Goal: Information Seeking & Learning: Learn about a topic

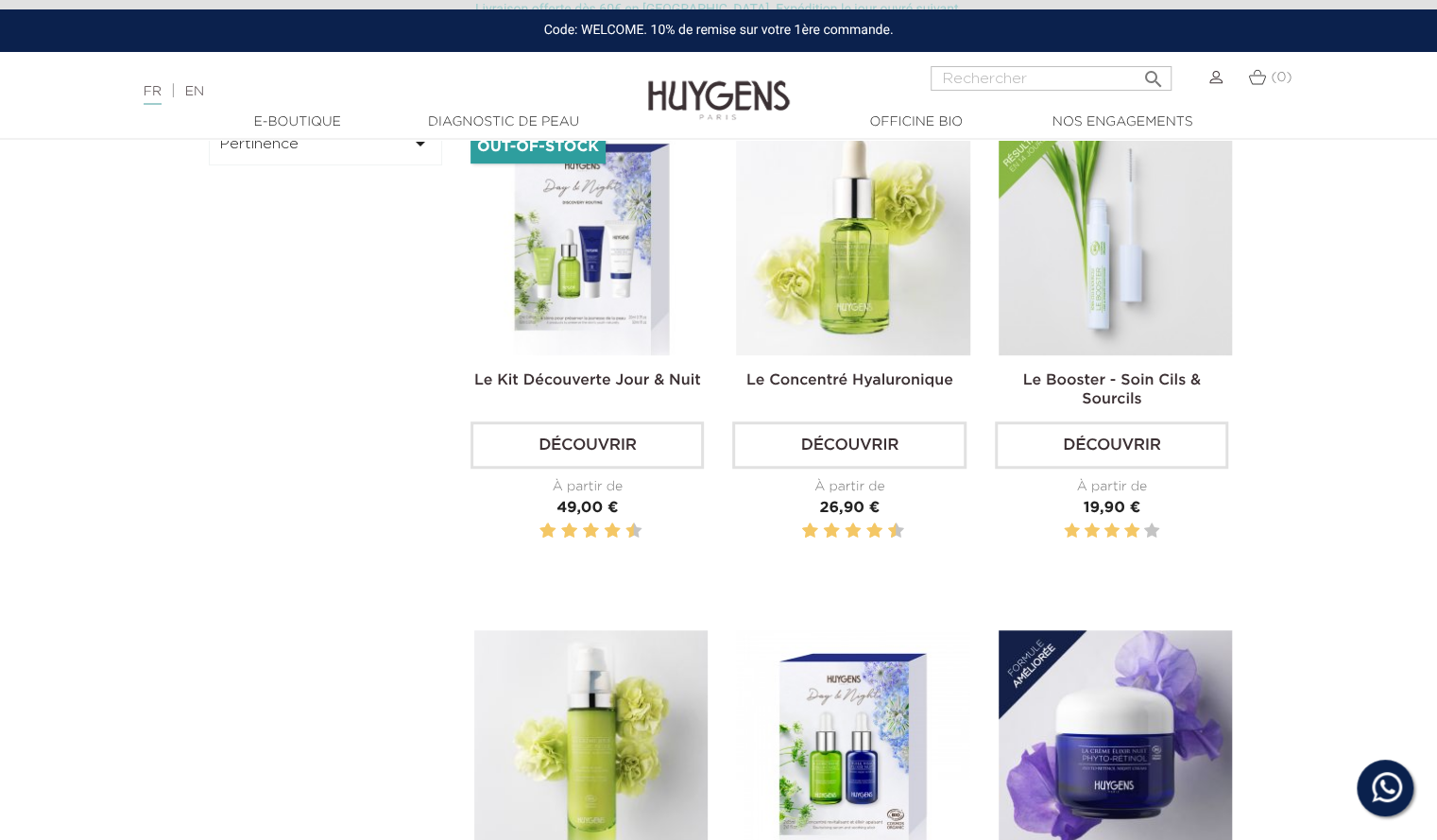
scroll to position [658, 0]
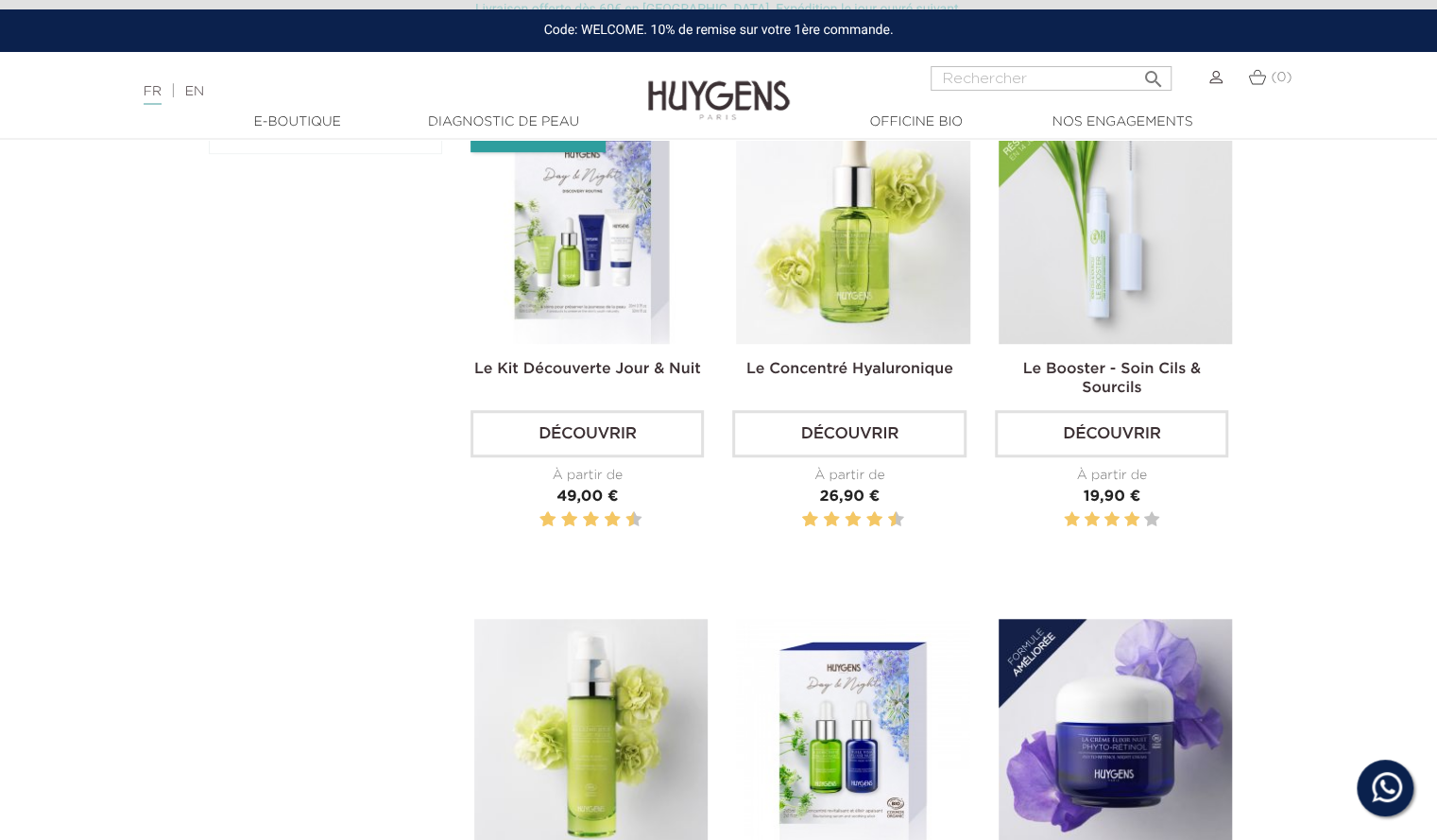
drag, startPoint x: 0, startPoint y: 0, endPoint x: 1451, endPoint y: 148, distance: 1458.5
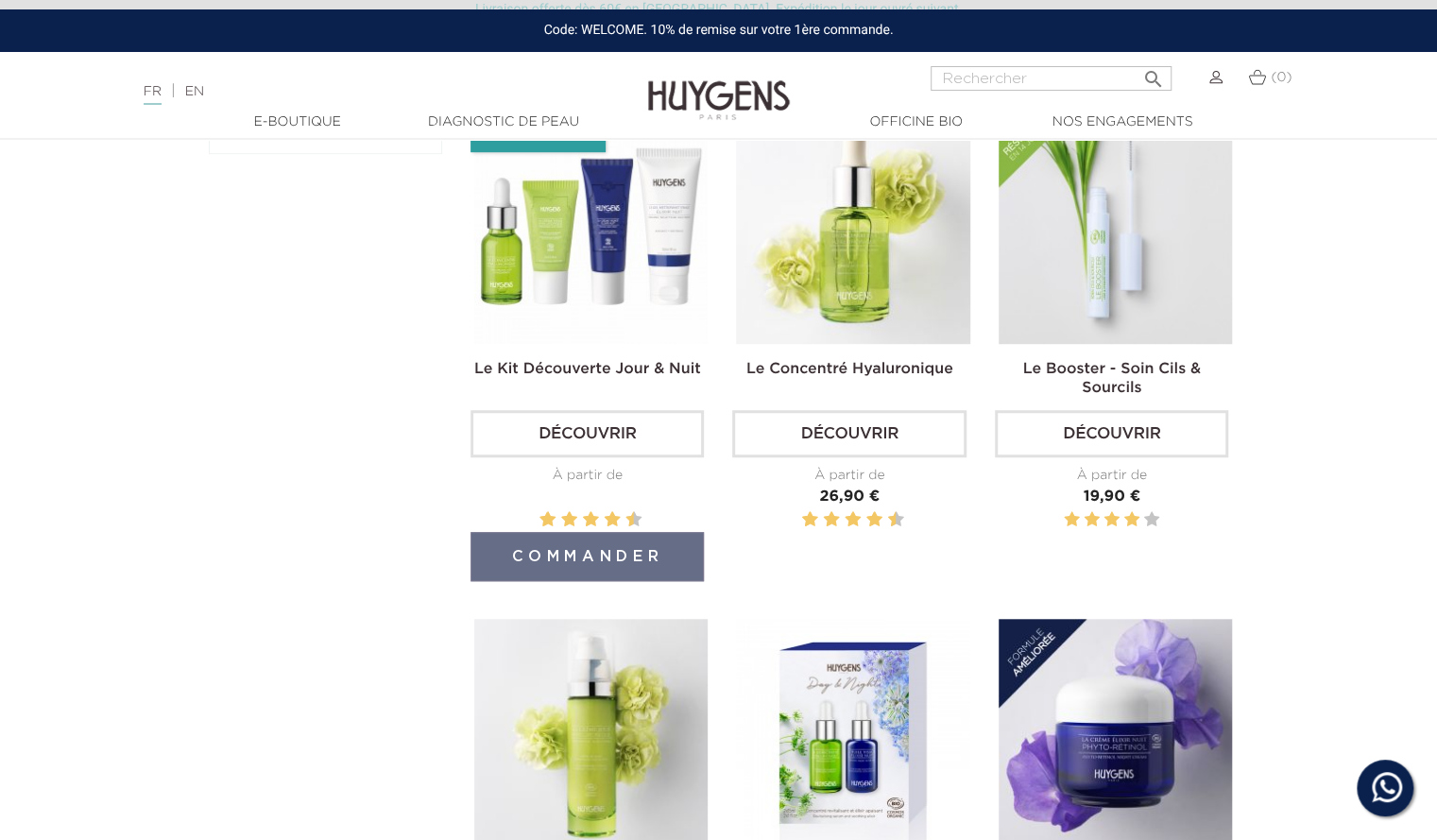
click at [615, 303] on img at bounding box center [590, 226] width 233 height 233
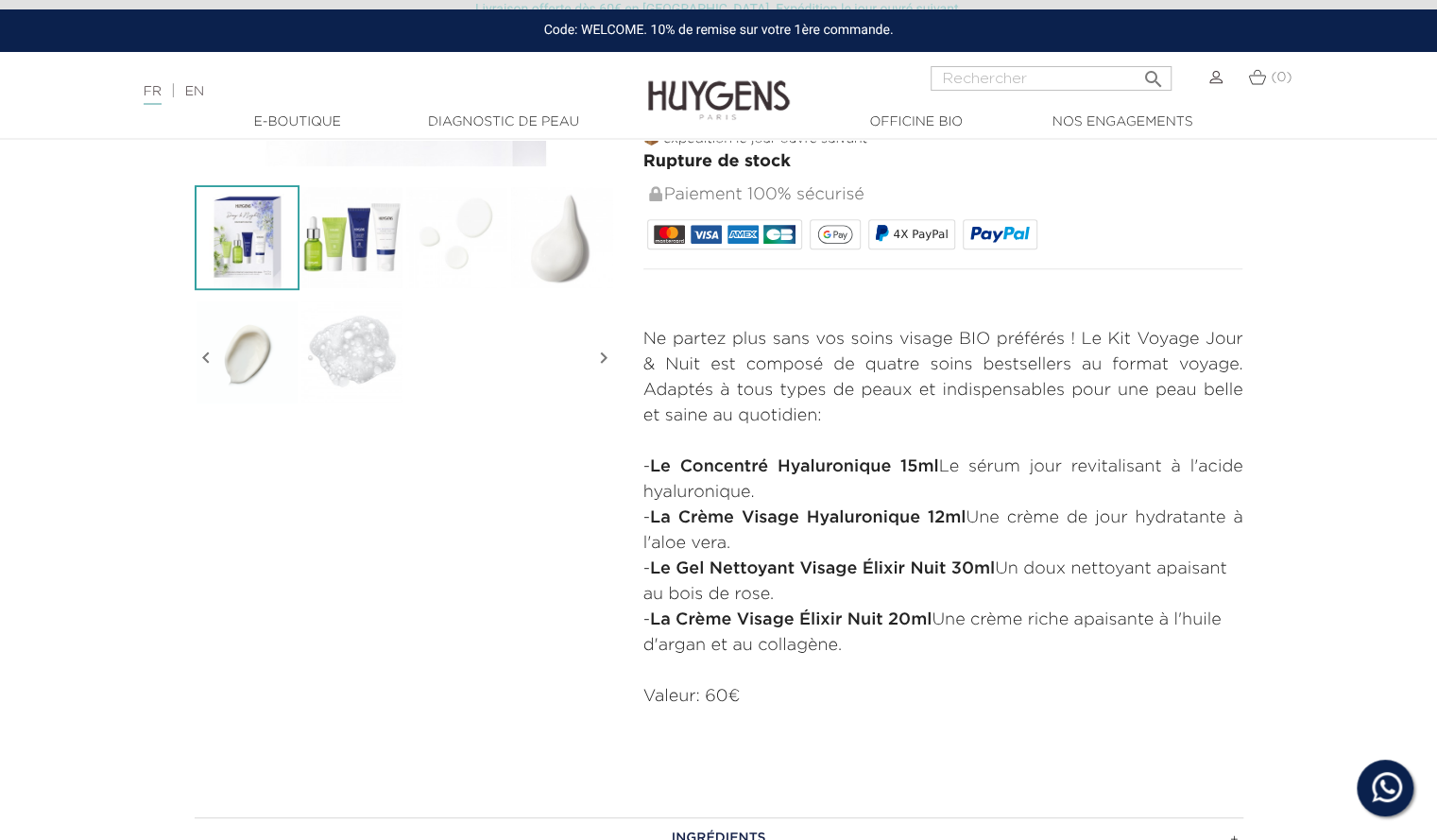
scroll to position [518, 0]
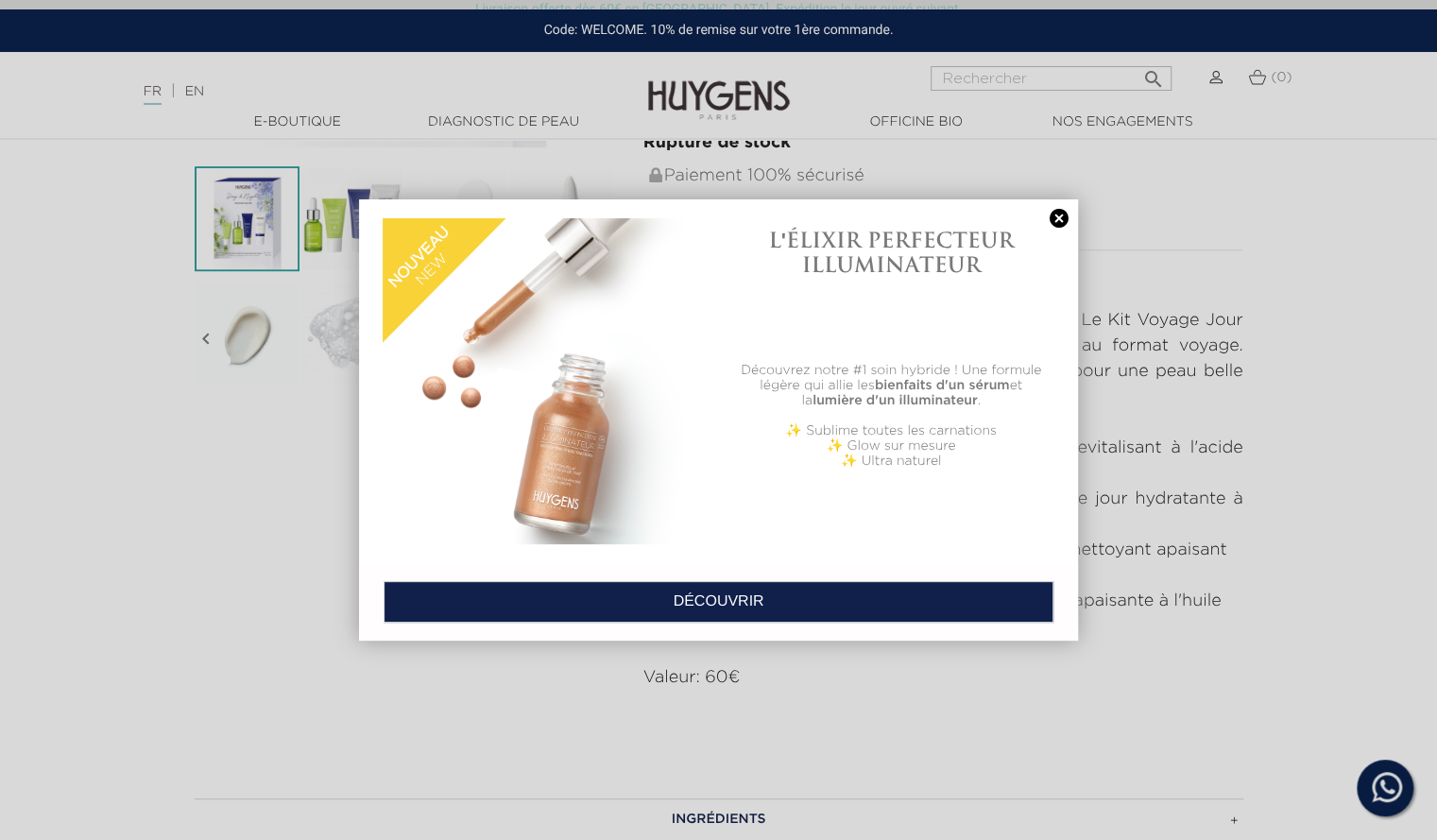
click at [1058, 218] on link at bounding box center [1059, 218] width 27 height 20
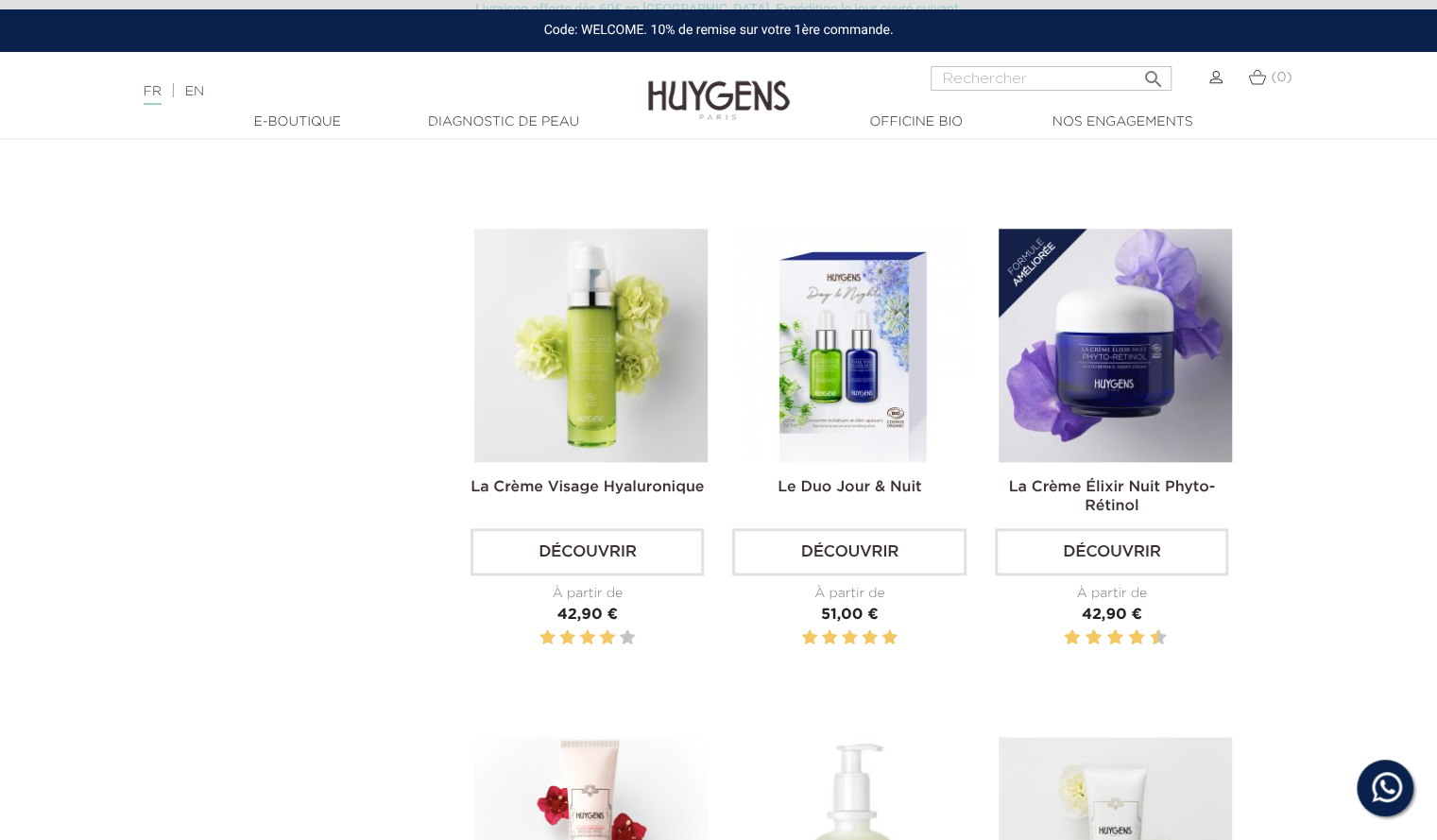
scroll to position [1058, 0]
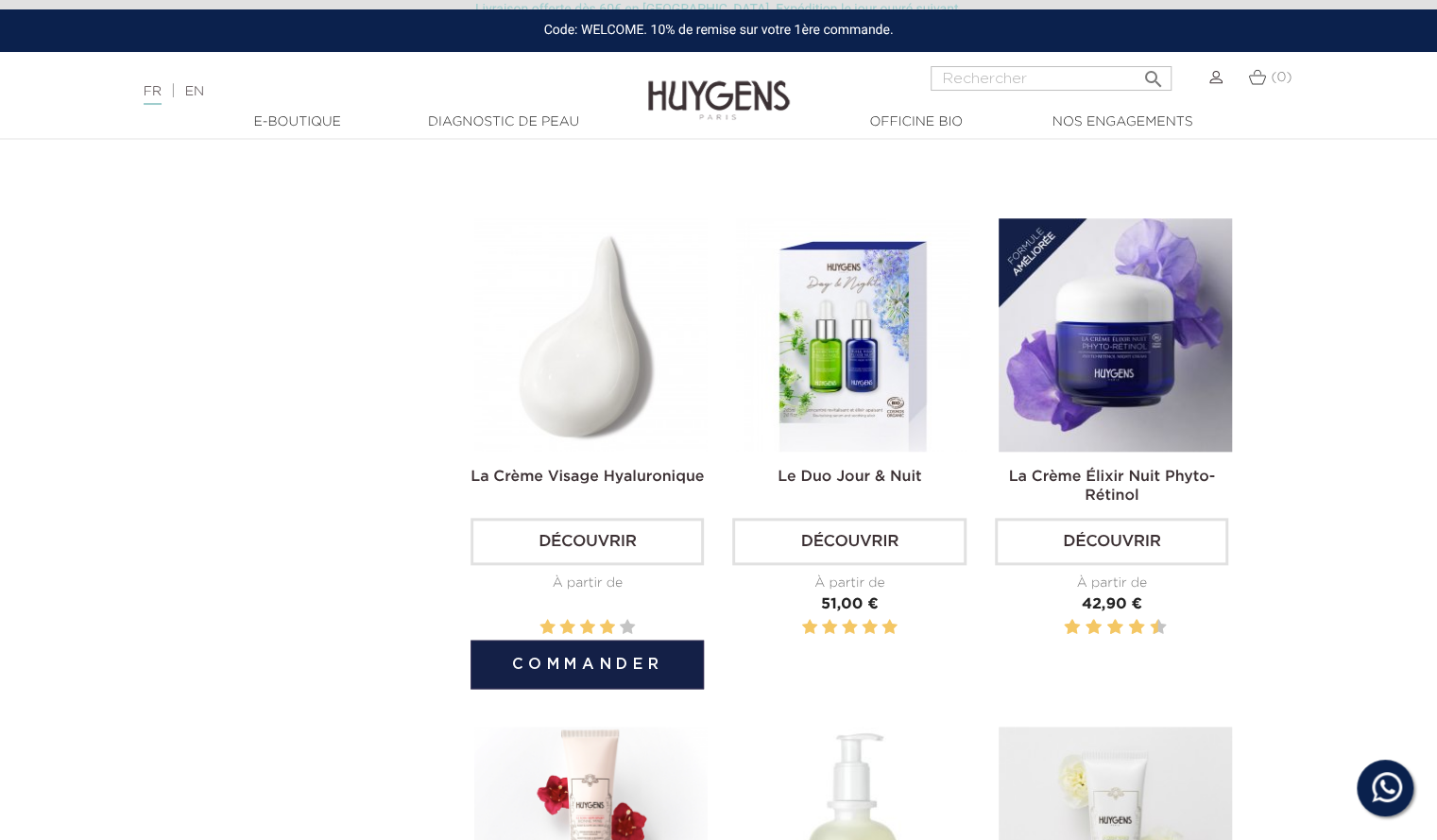
click at [590, 384] on img at bounding box center [590, 334] width 233 height 233
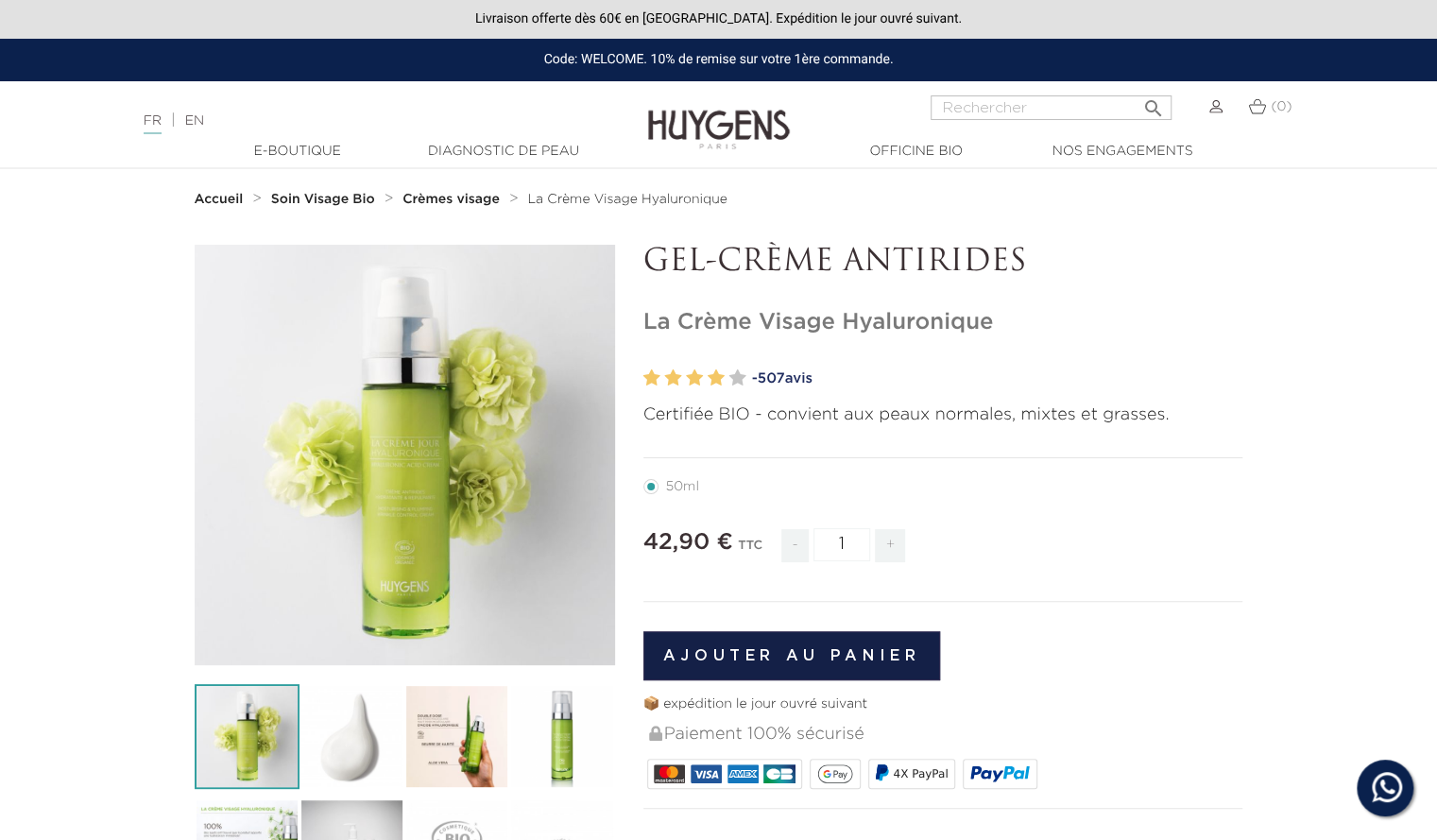
click at [446, 706] on img at bounding box center [456, 737] width 105 height 105
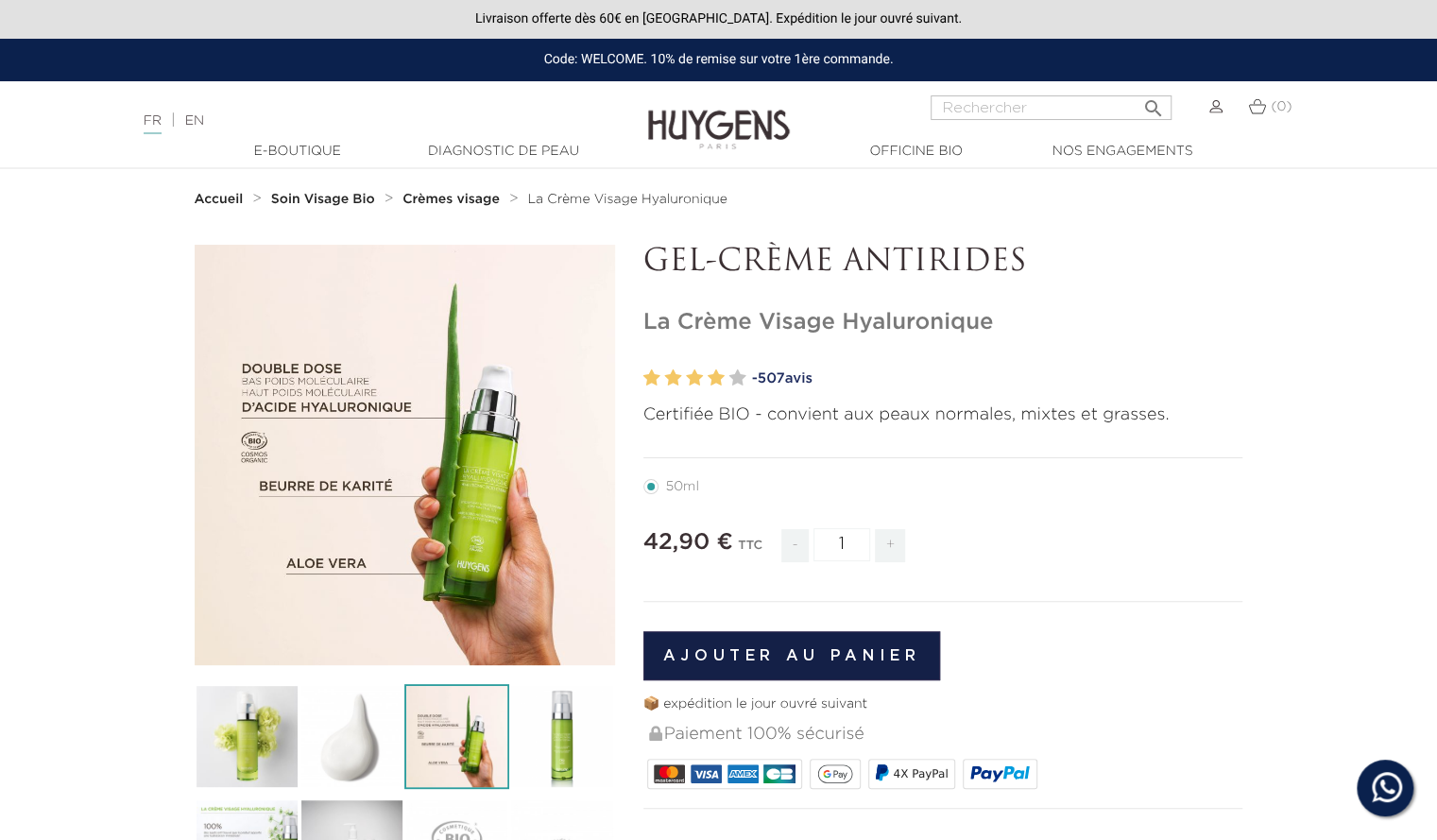
click at [554, 736] on img at bounding box center [562, 737] width 105 height 105
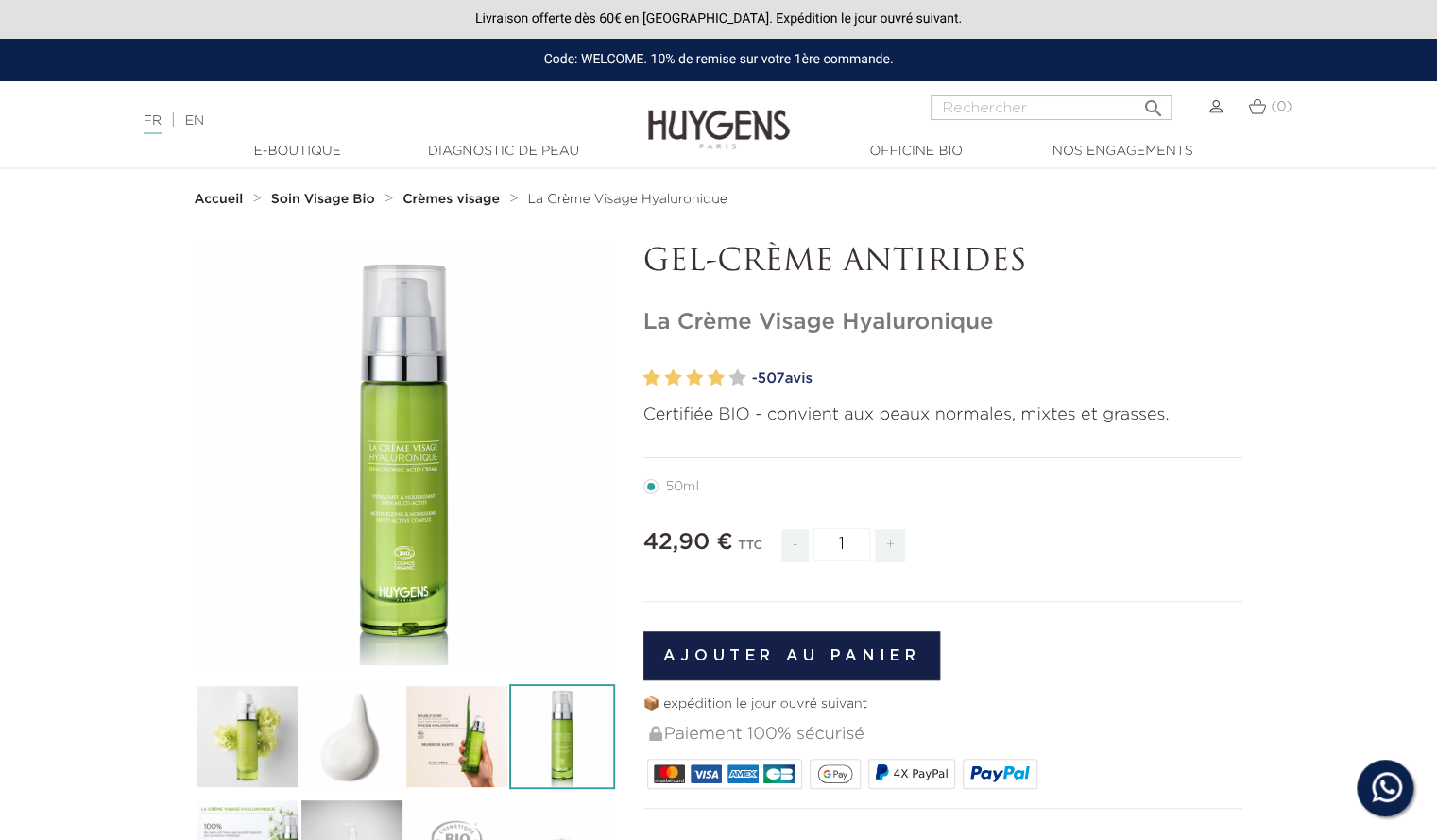
click at [255, 821] on img at bounding box center [247, 851] width 105 height 105
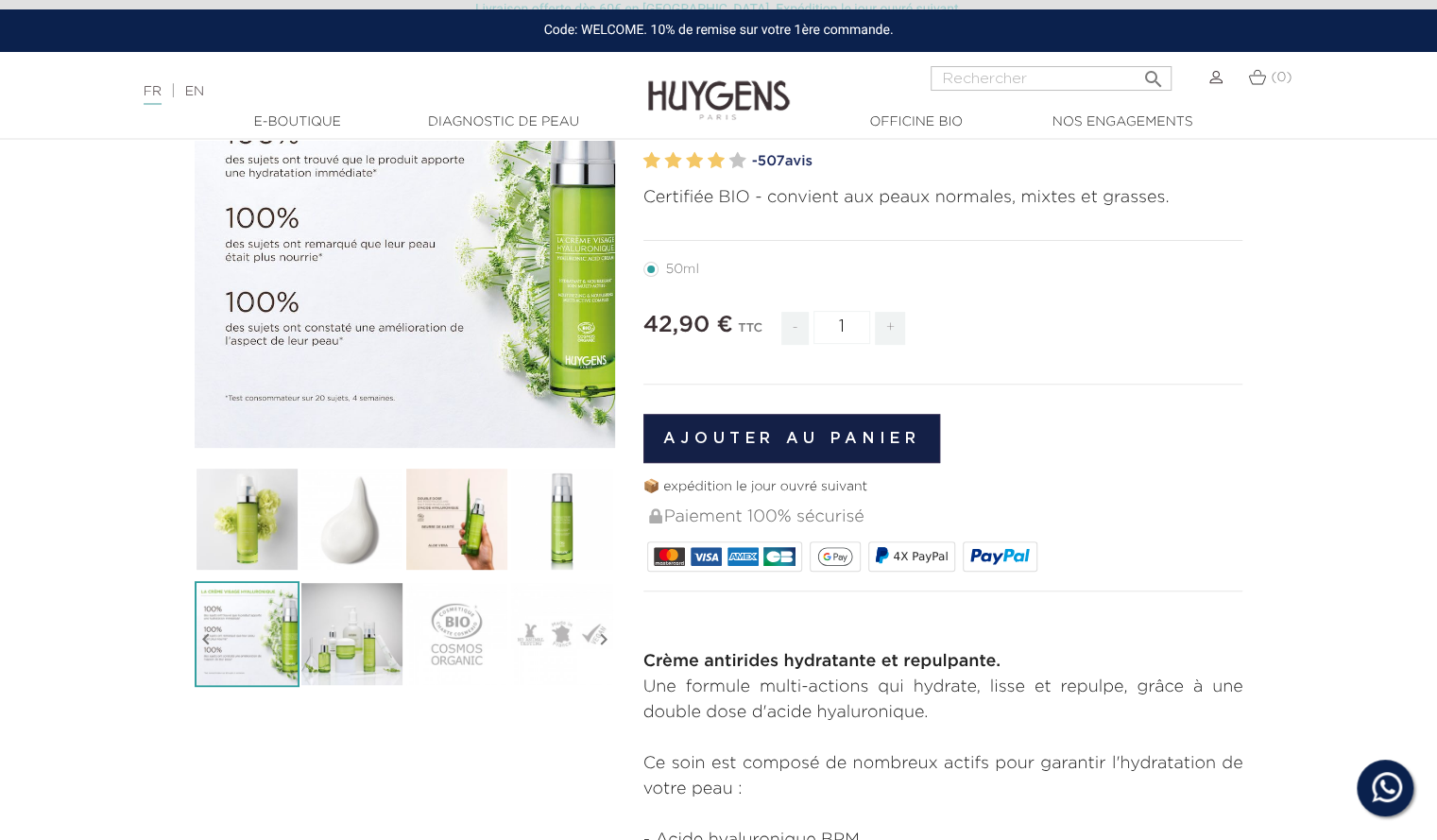
scroll to position [253, 0]
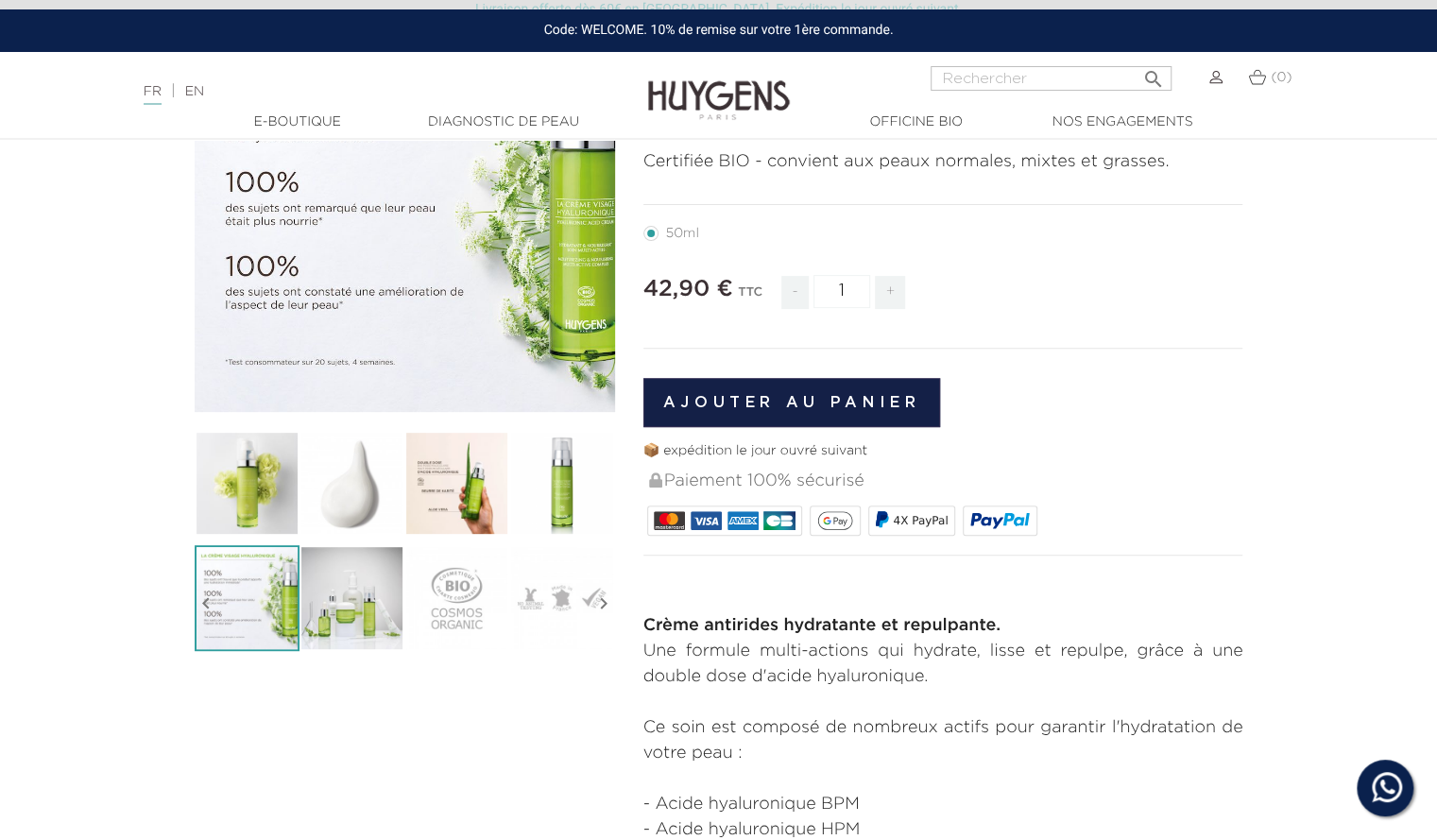
click at [361, 598] on img at bounding box center [352, 597] width 105 height 105
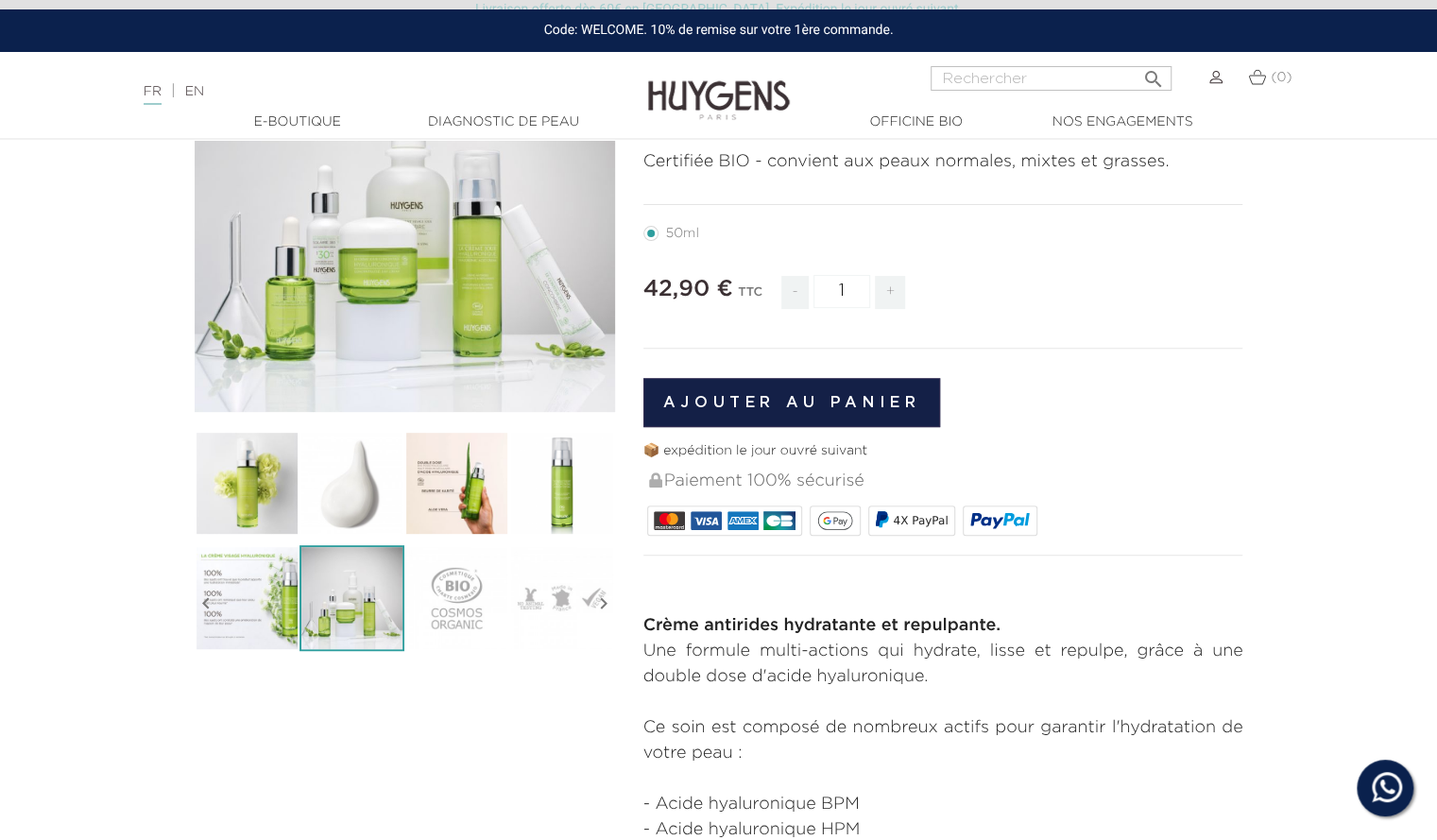
click at [244, 498] on img at bounding box center [247, 483] width 105 height 105
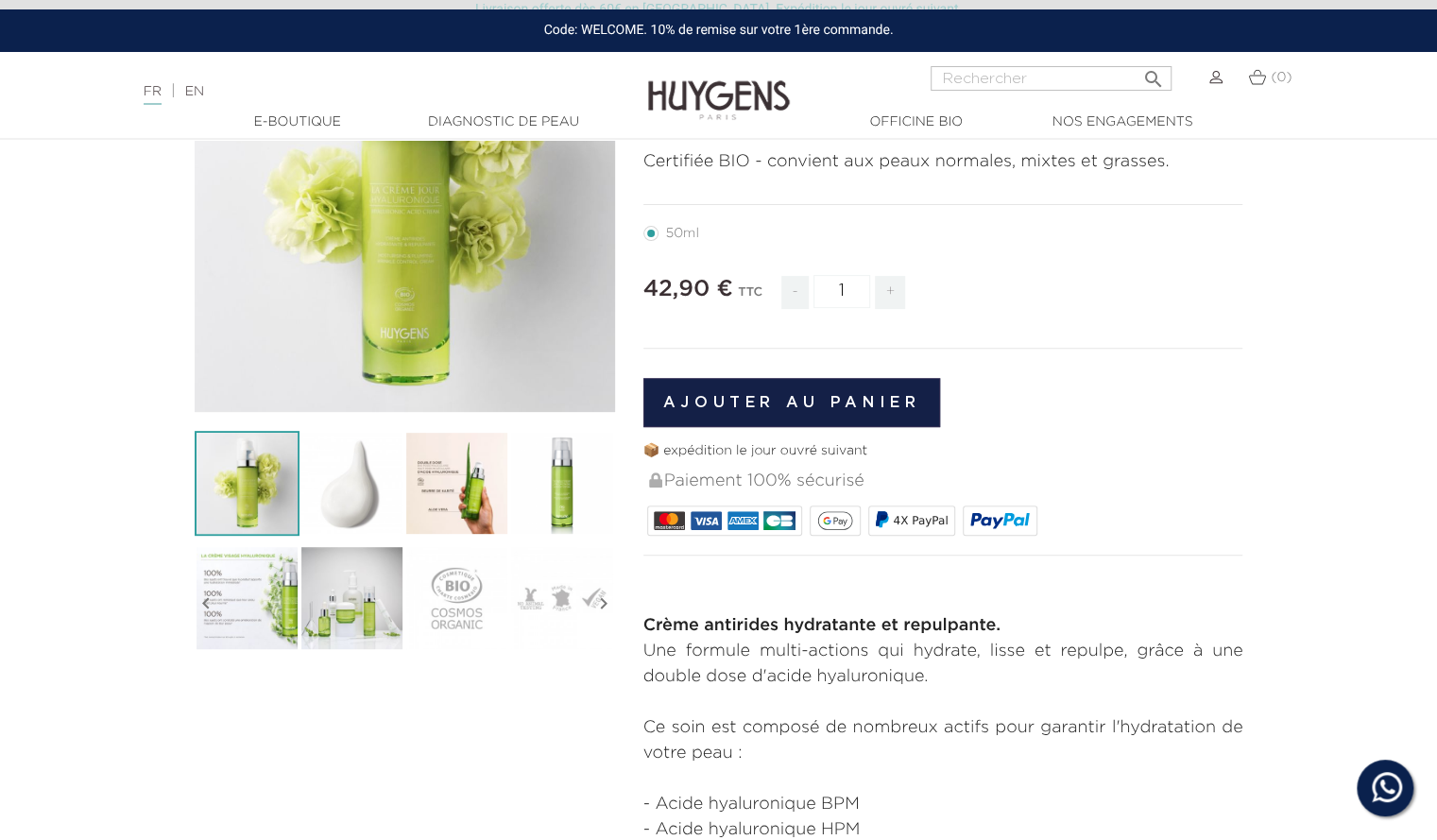
click at [545, 472] on img at bounding box center [562, 483] width 105 height 105
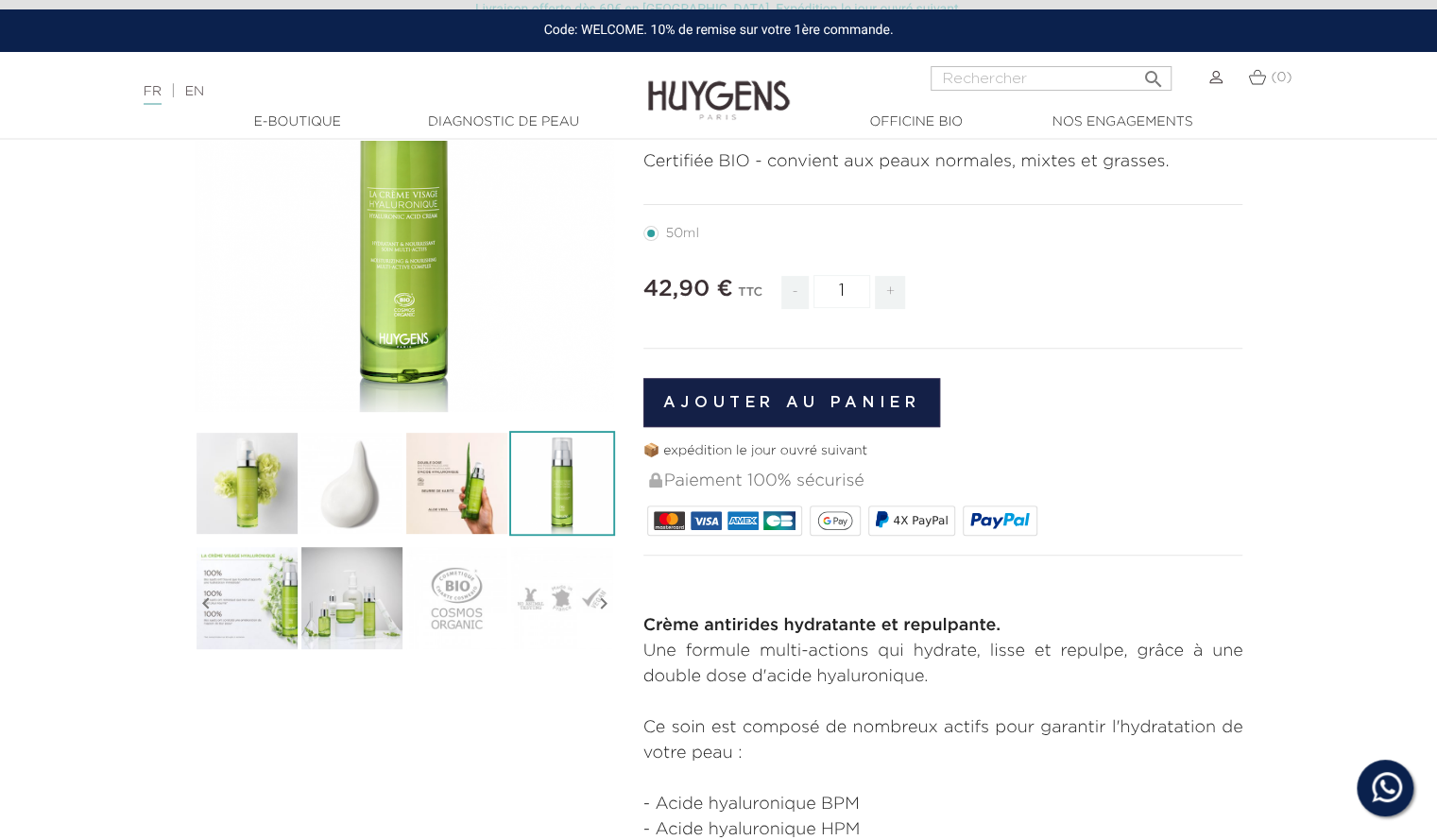
click at [415, 266] on div "" at bounding box center [405, 202] width 421 height 421
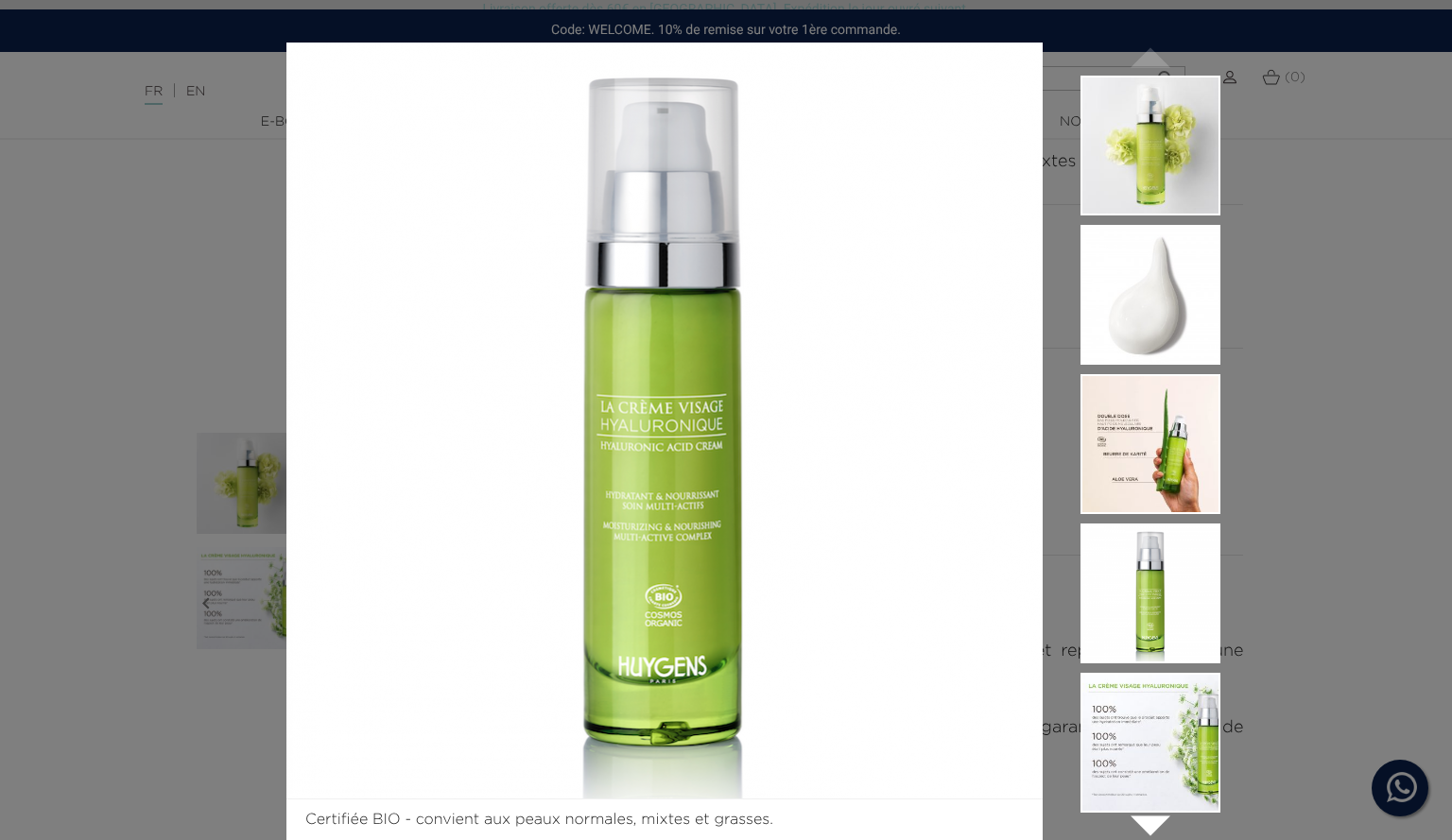
click at [166, 192] on div "Certifiée BIO - convient aux peaux normales, mixtes et grasses.  " at bounding box center [726, 420] width 1452 height 840
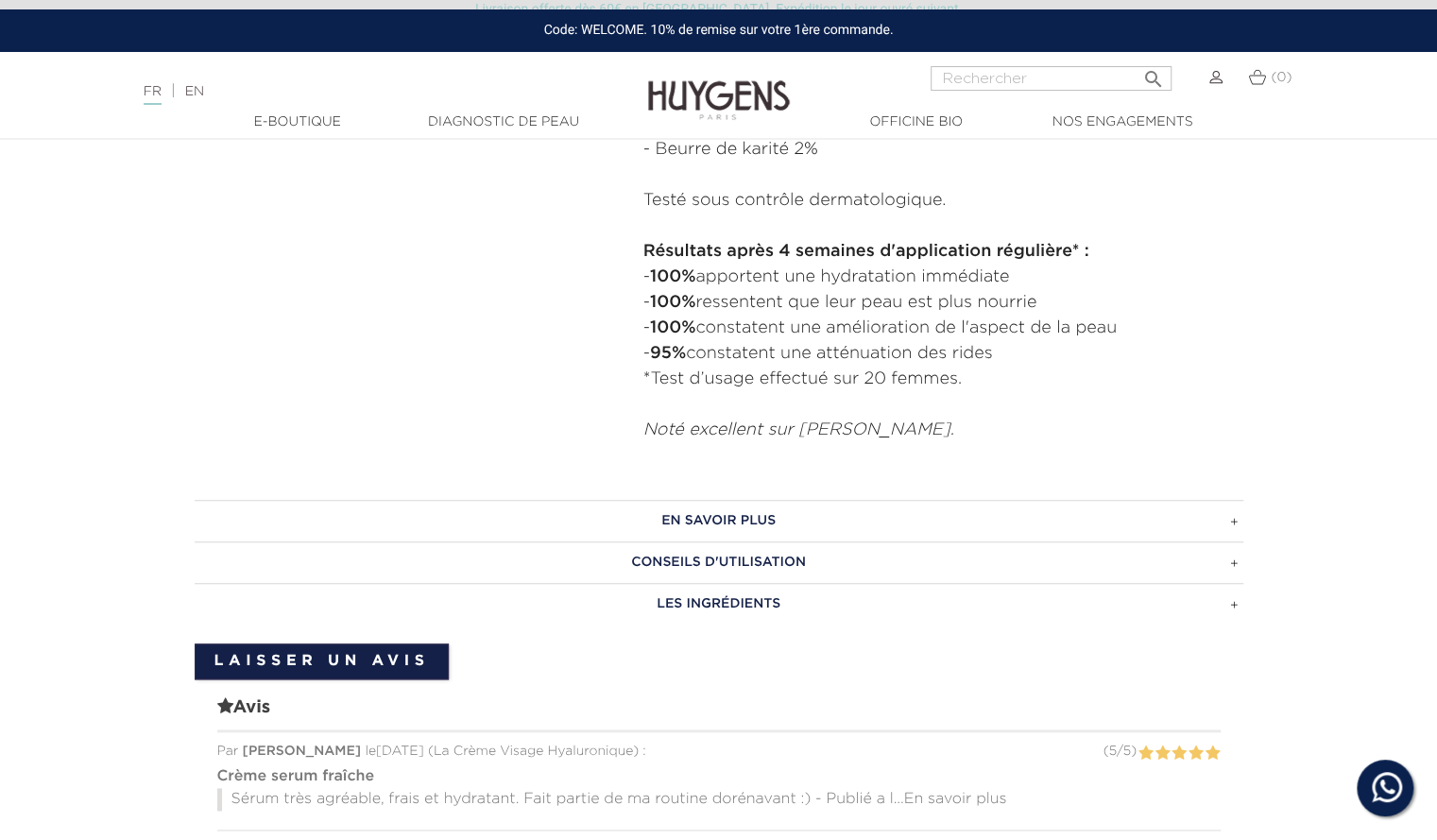
scroll to position [999, 0]
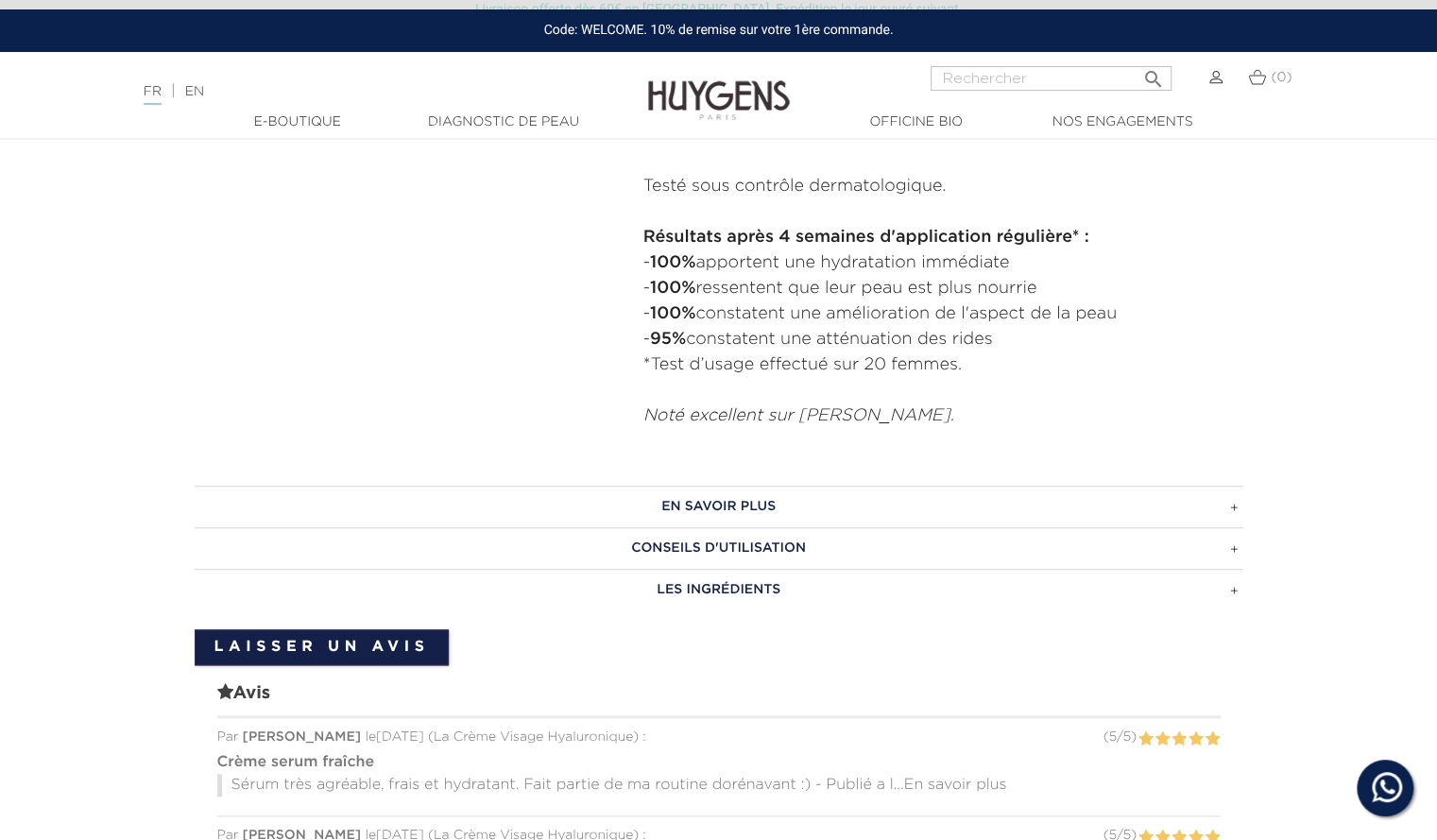
click at [763, 585] on h3 "LES INGRÉDIENTS" at bounding box center [719, 589] width 1048 height 41
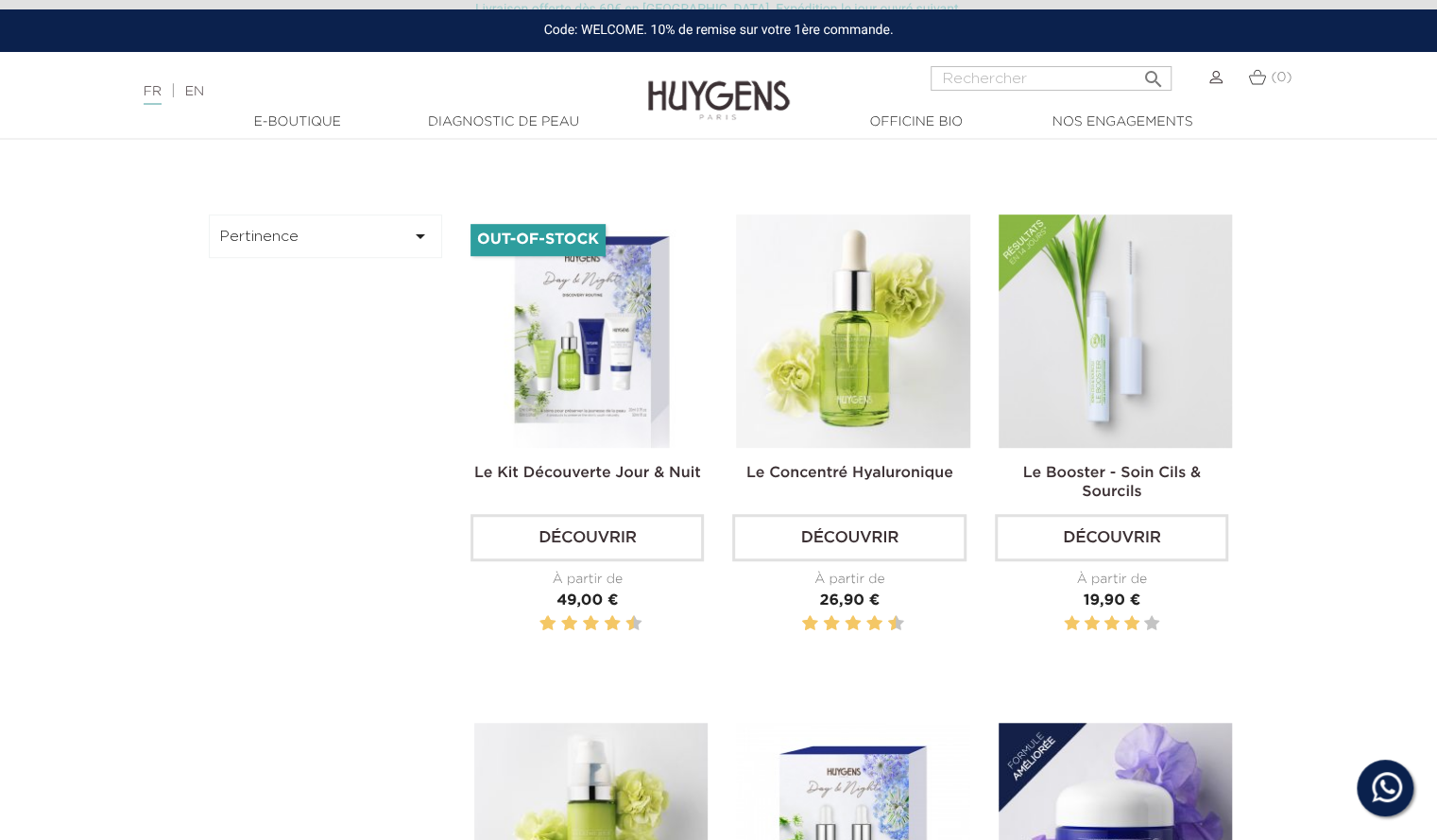
scroll to position [560, 0]
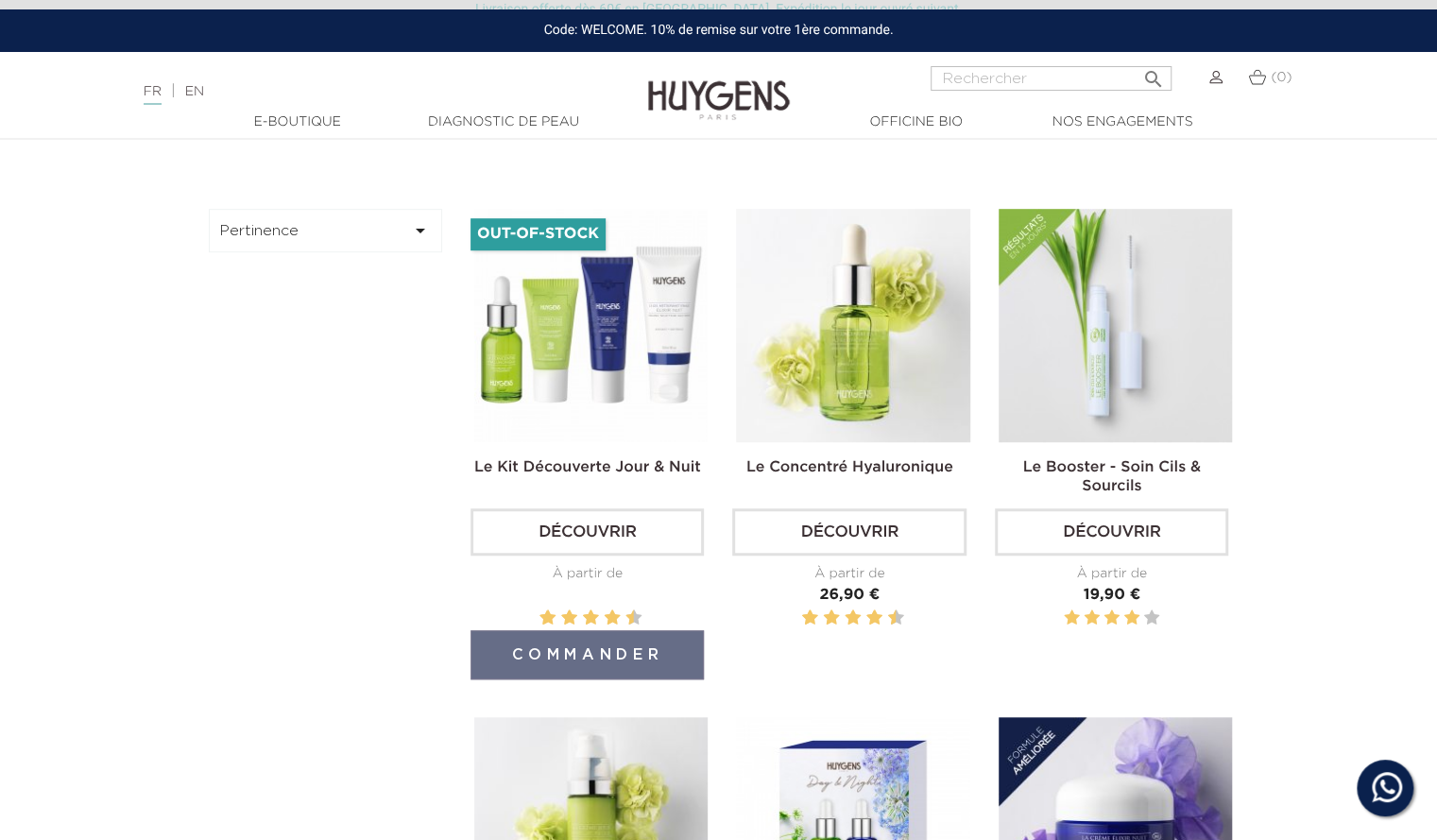
click at [583, 349] on img at bounding box center [590, 325] width 233 height 233
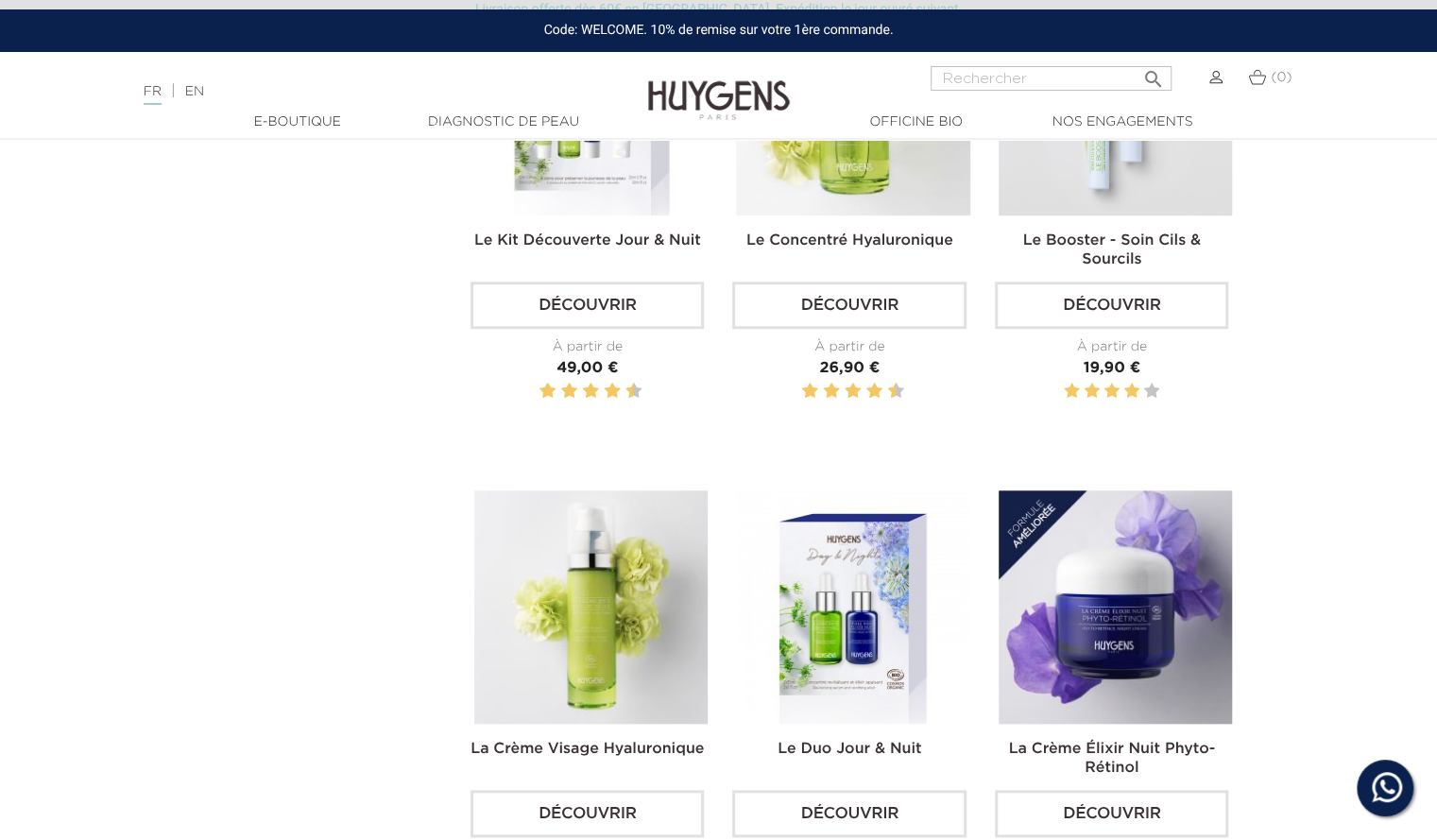
scroll to position [753, 0]
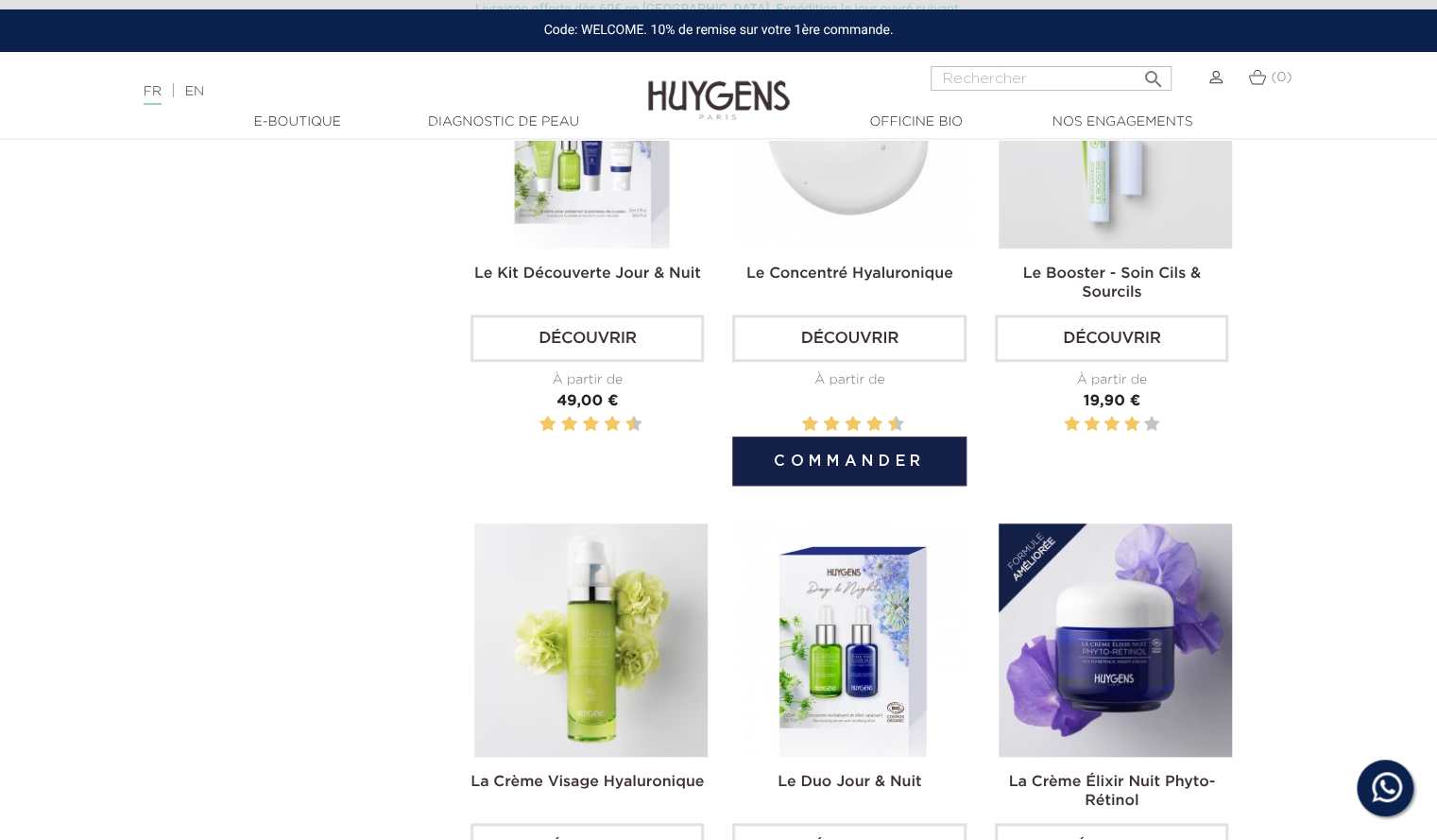
click at [839, 202] on img at bounding box center [852, 131] width 233 height 233
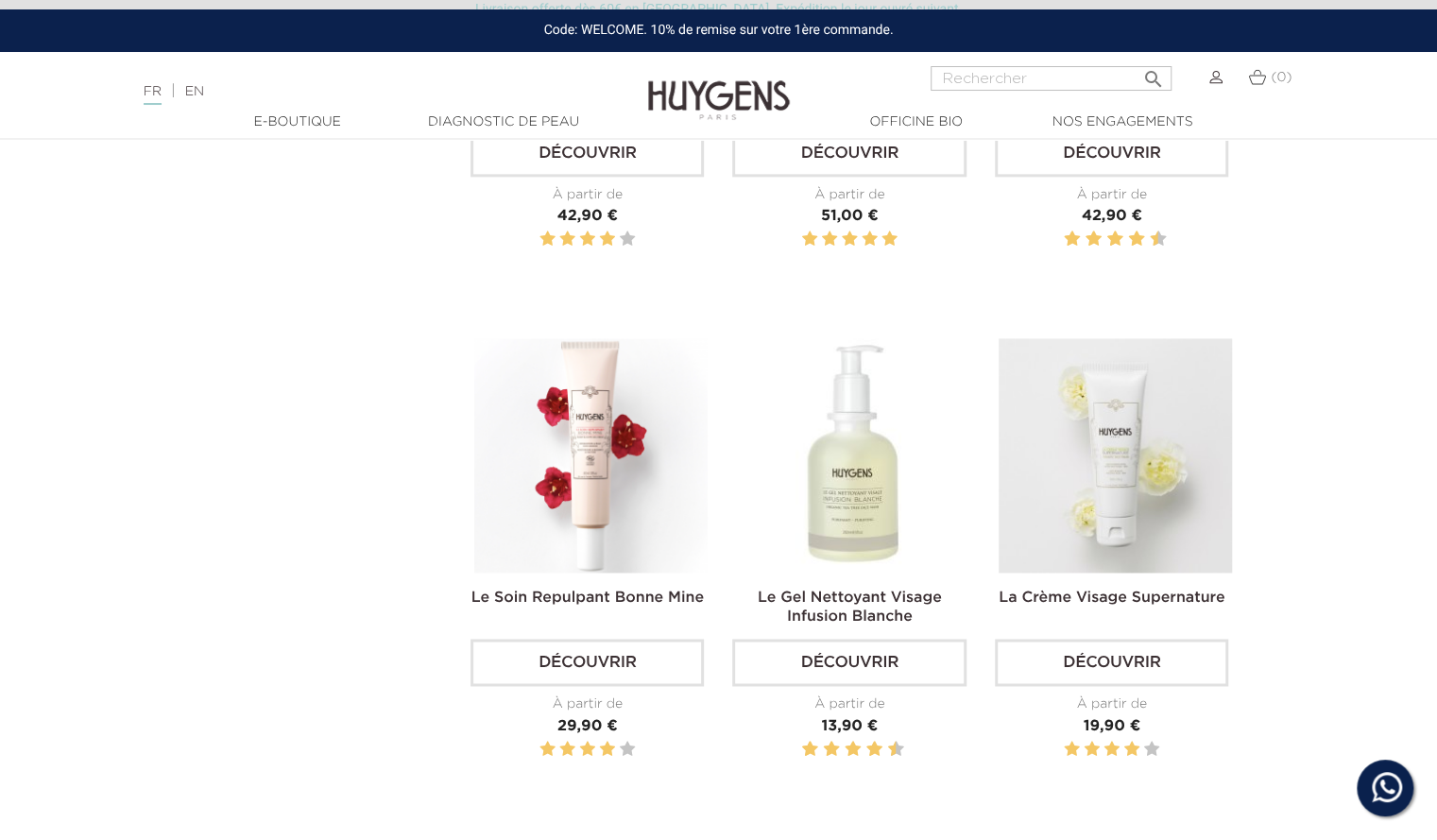
scroll to position [1419, 0]
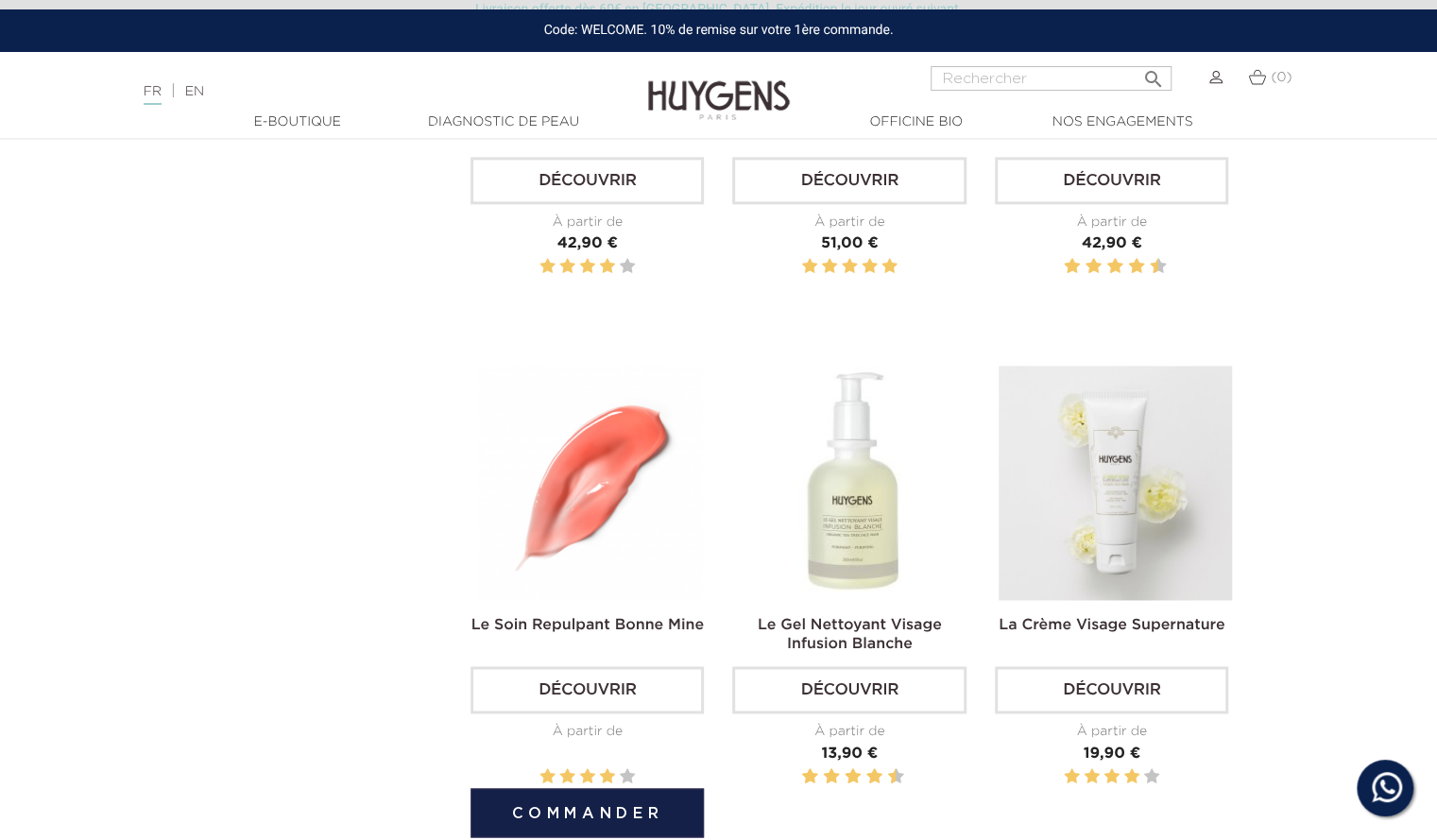
click at [597, 481] on img at bounding box center [590, 482] width 233 height 233
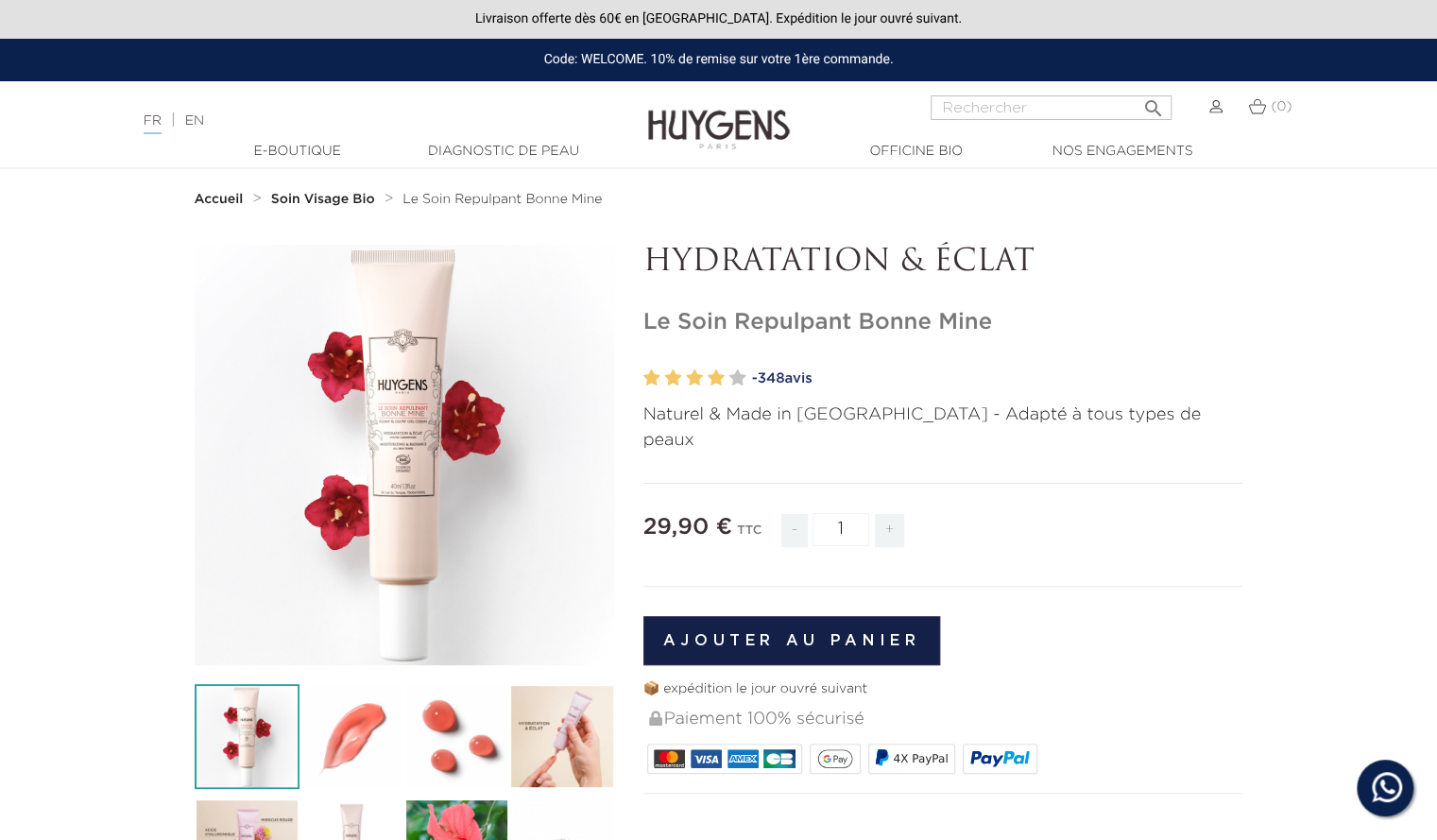
click at [561, 739] on img at bounding box center [562, 737] width 105 height 105
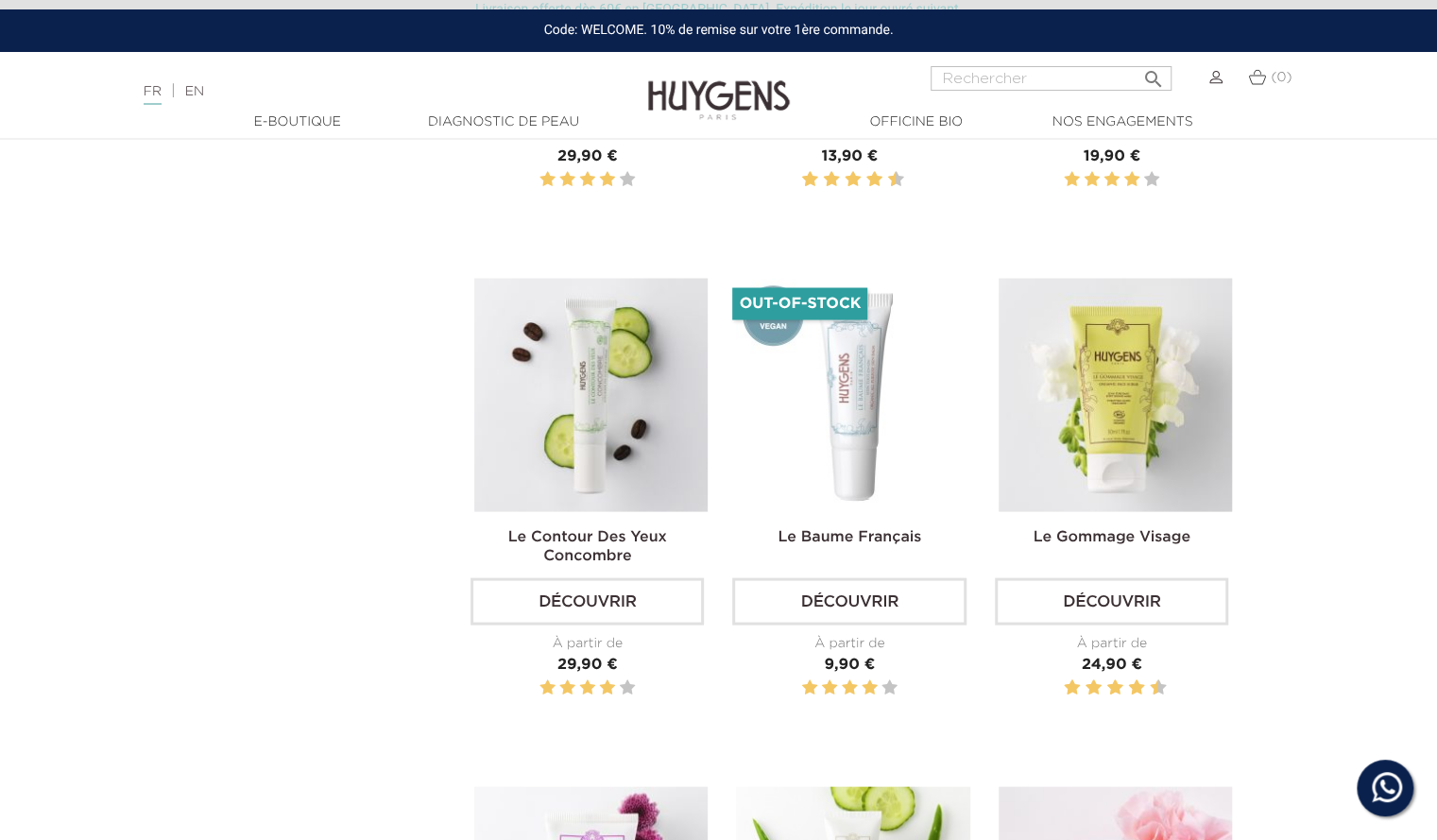
scroll to position [2028, 0]
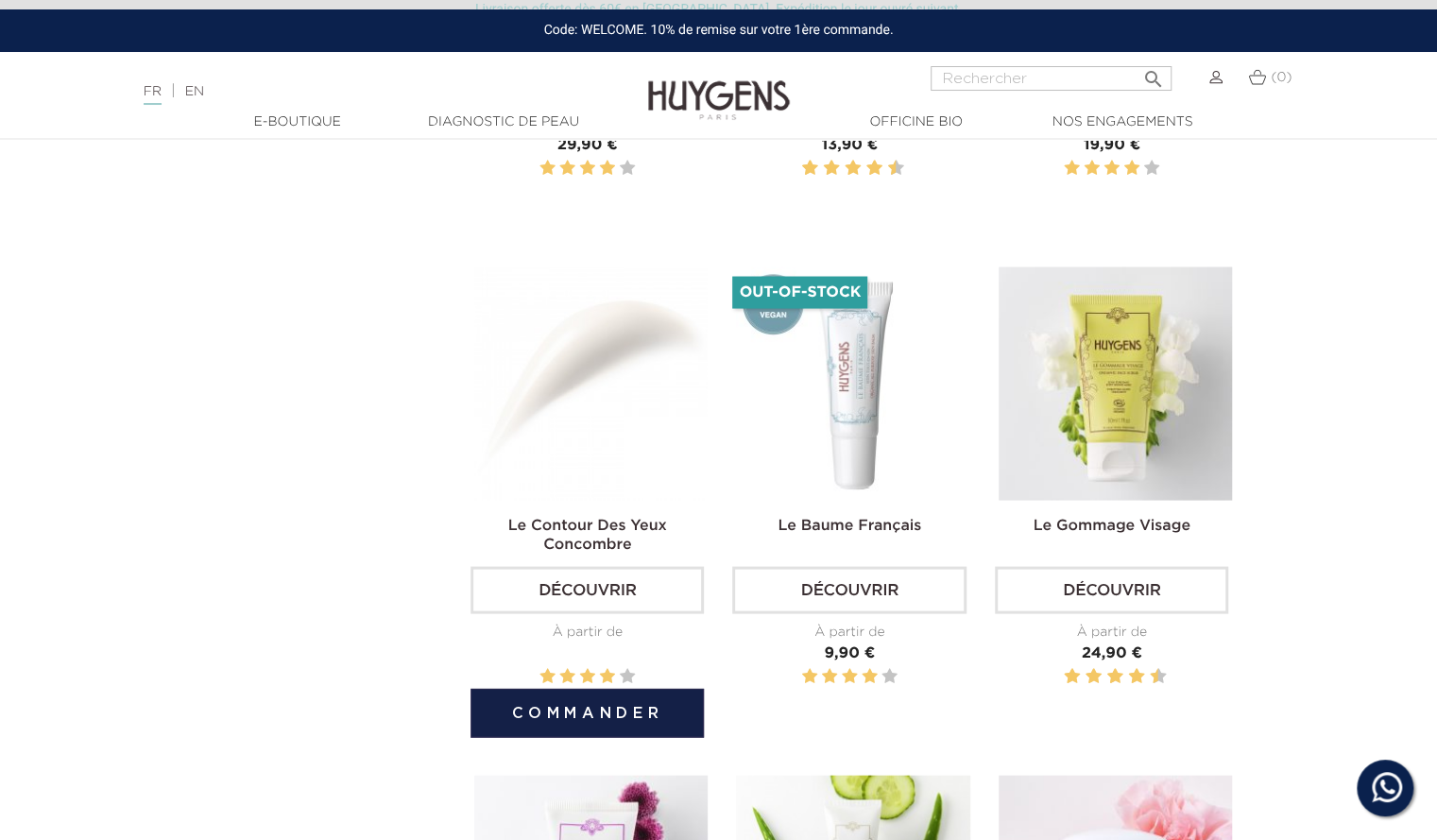
click at [597, 411] on img at bounding box center [590, 383] width 233 height 233
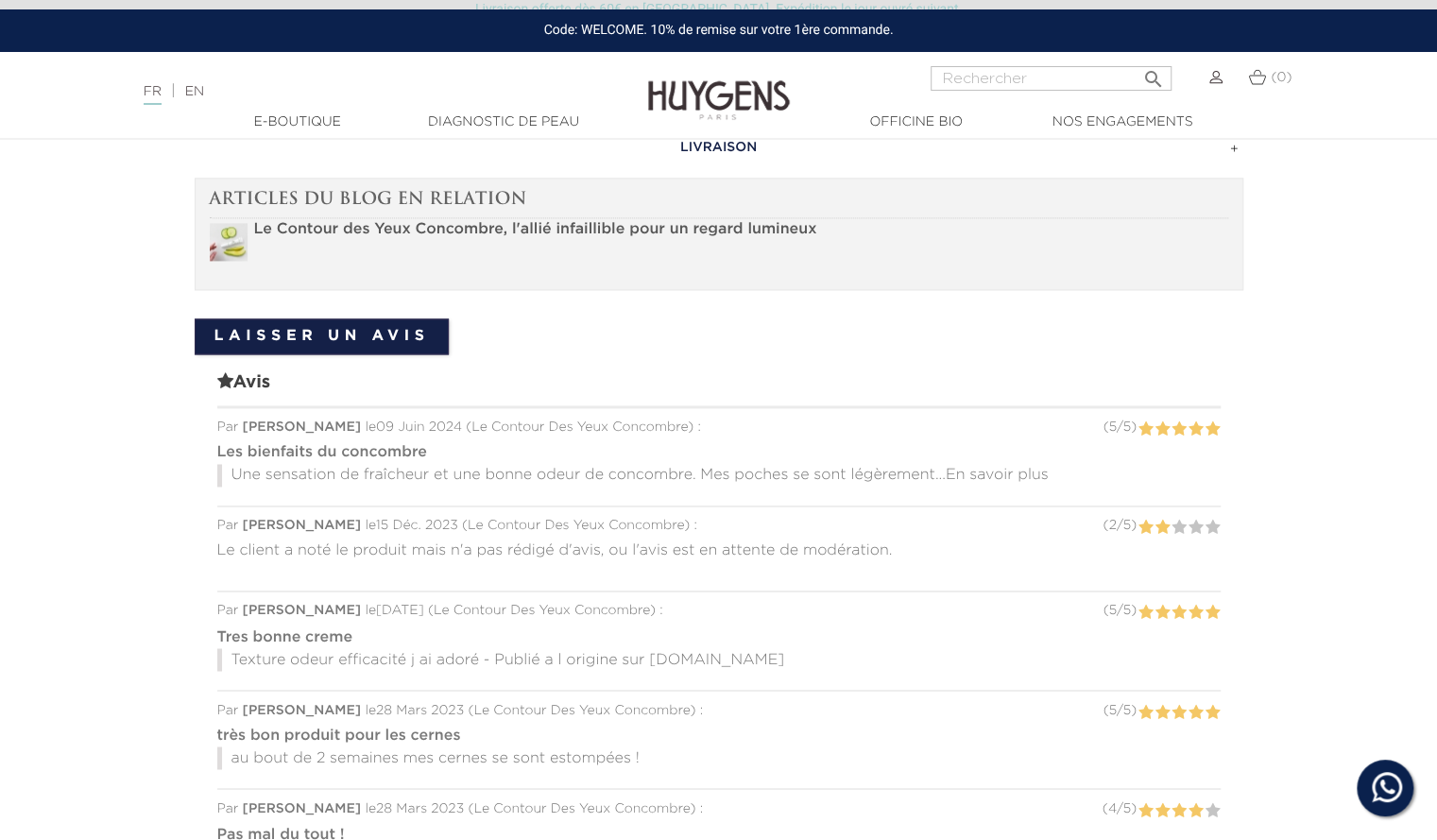
scroll to position [1522, 0]
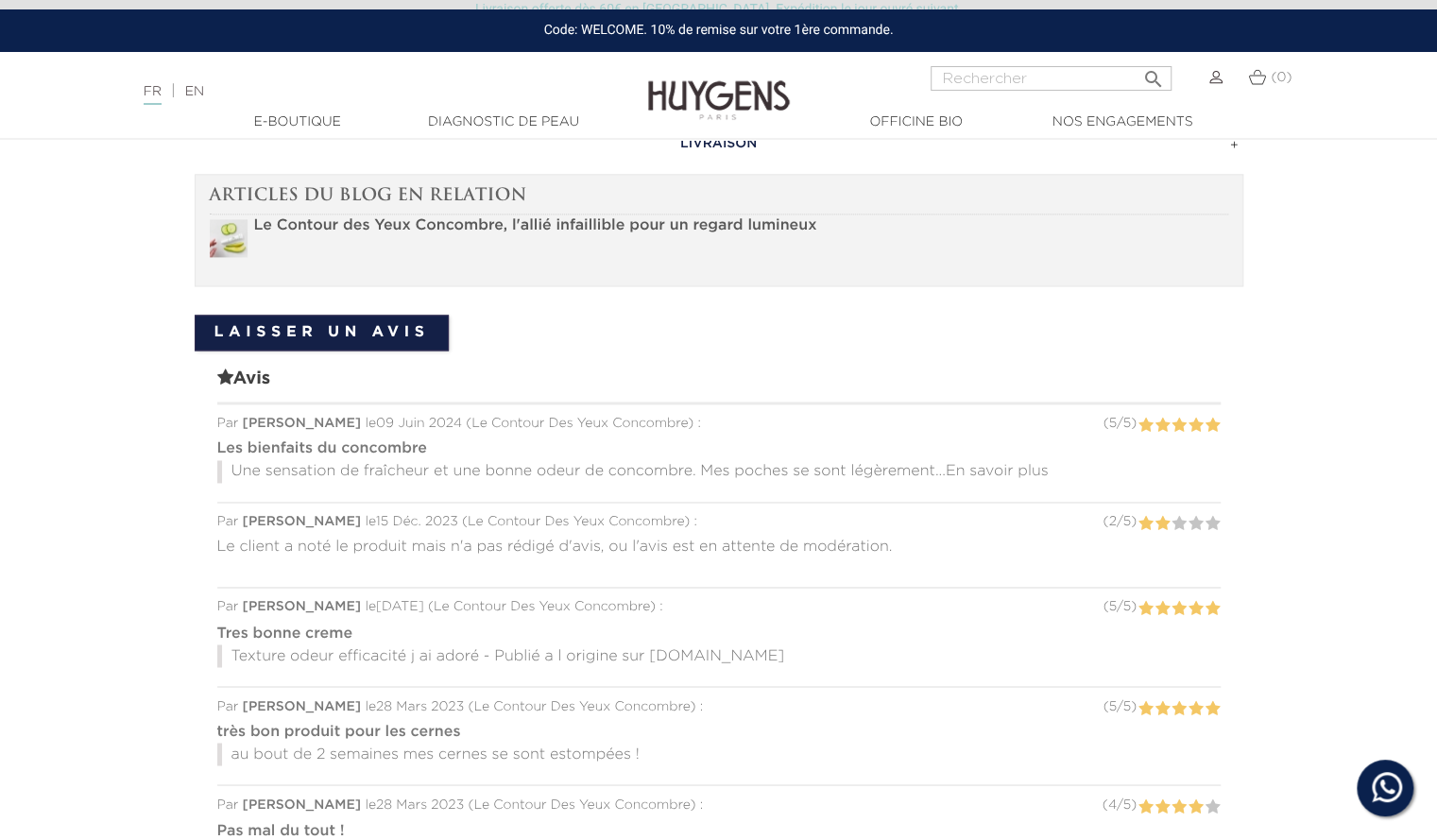
click at [992, 466] on span "En savoir plus" at bounding box center [997, 471] width 103 height 15
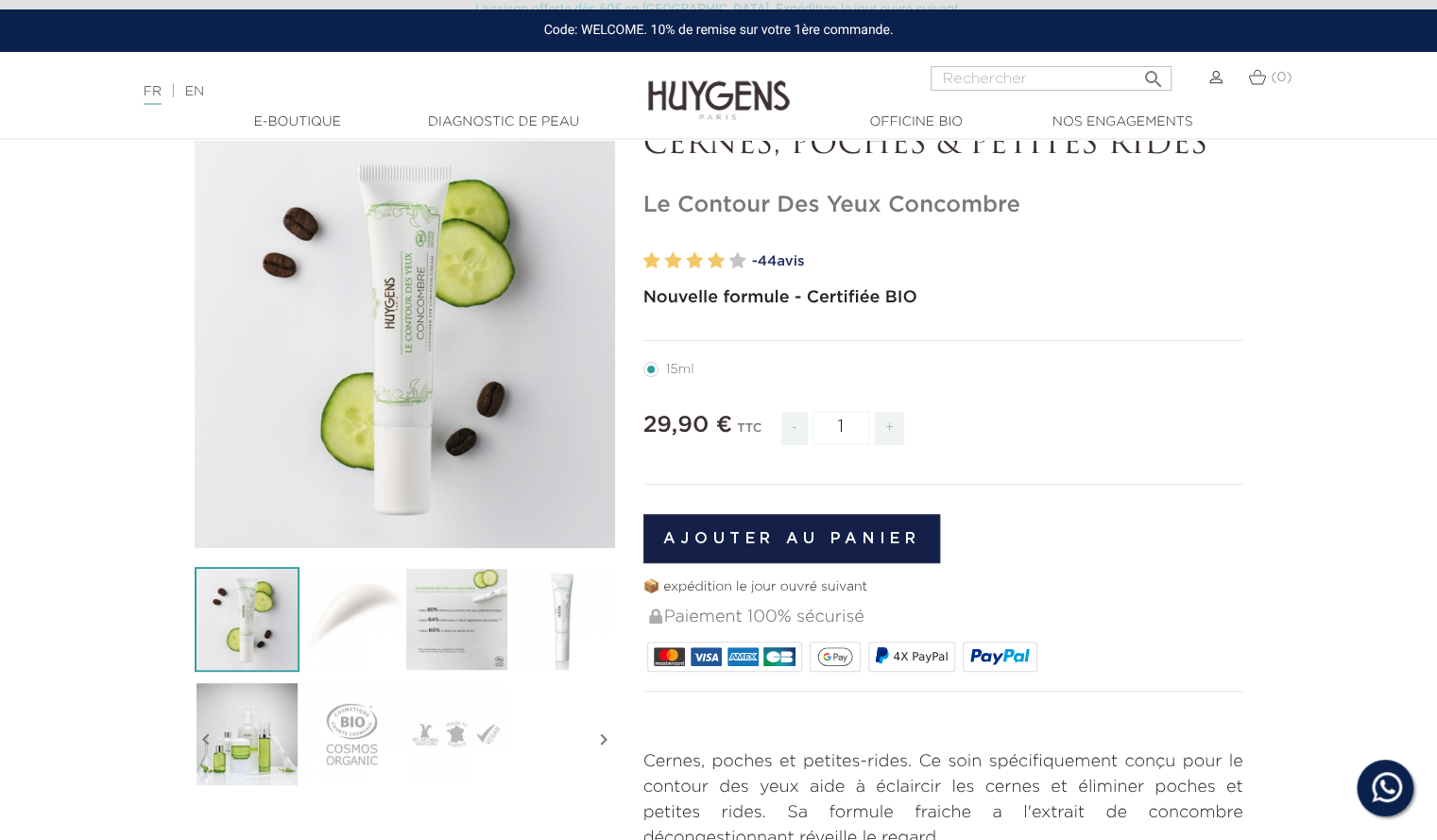
scroll to position [96, 0]
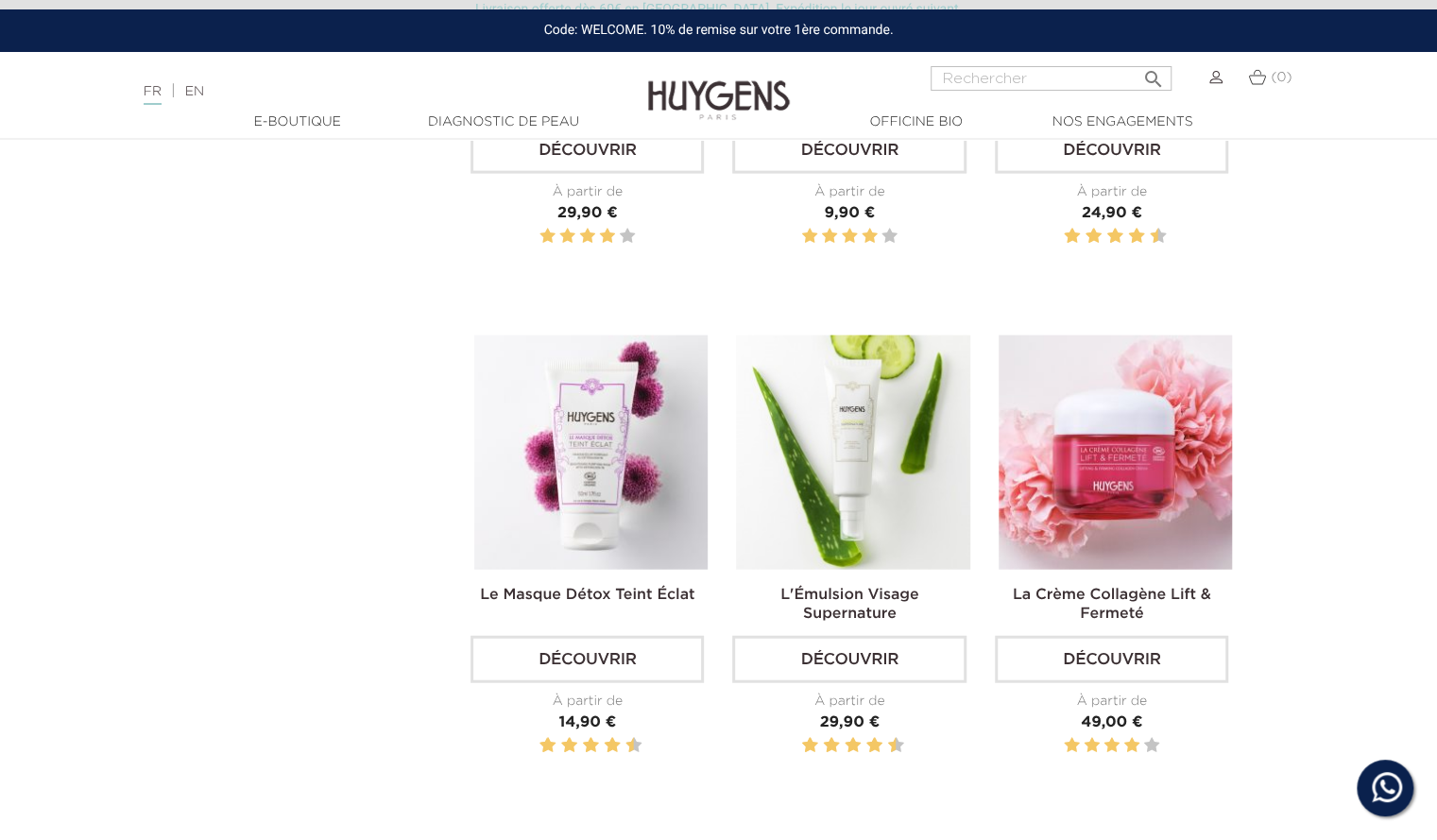
scroll to position [2472, 0]
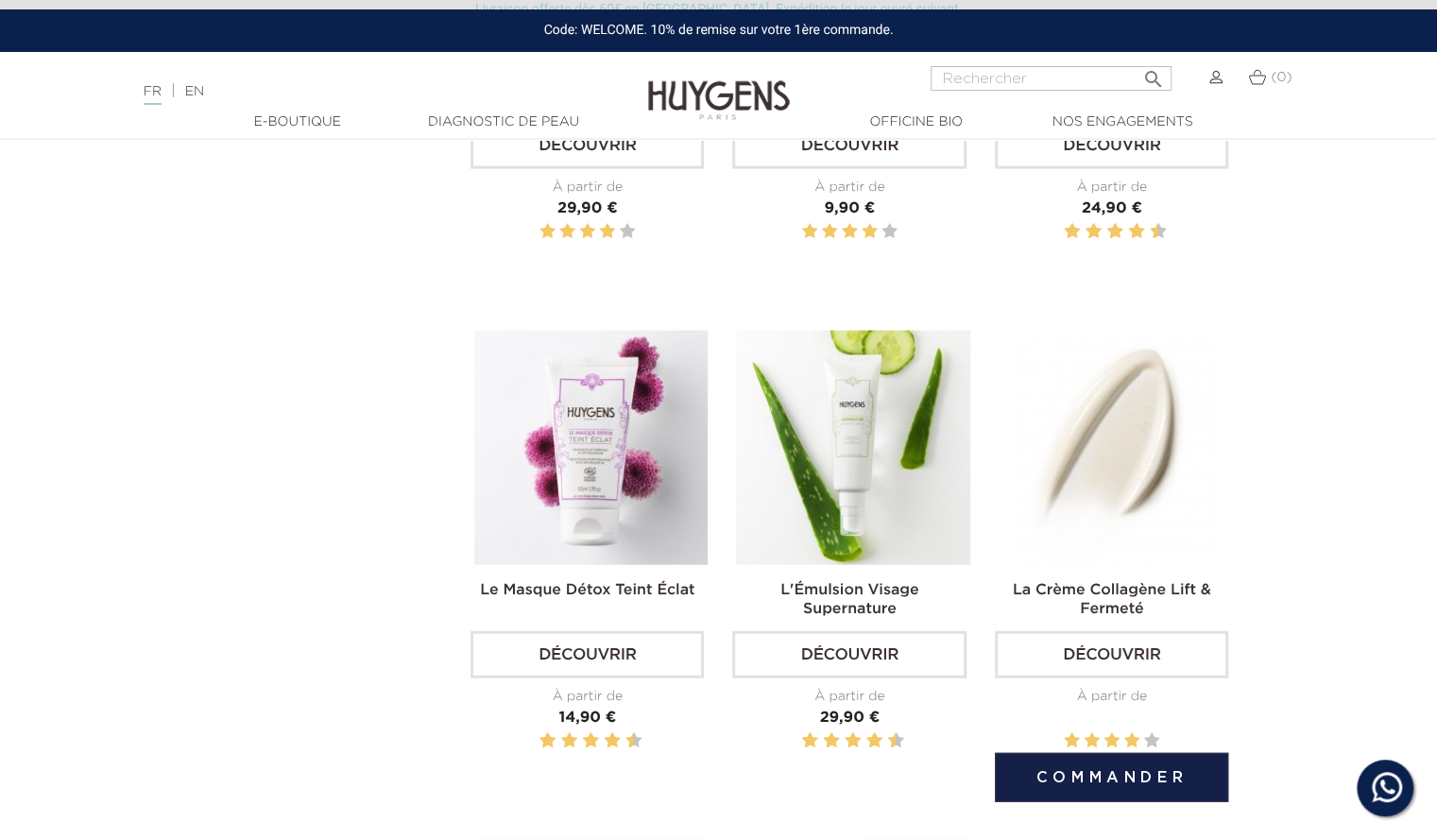
click at [1115, 508] on img at bounding box center [1115, 447] width 233 height 233
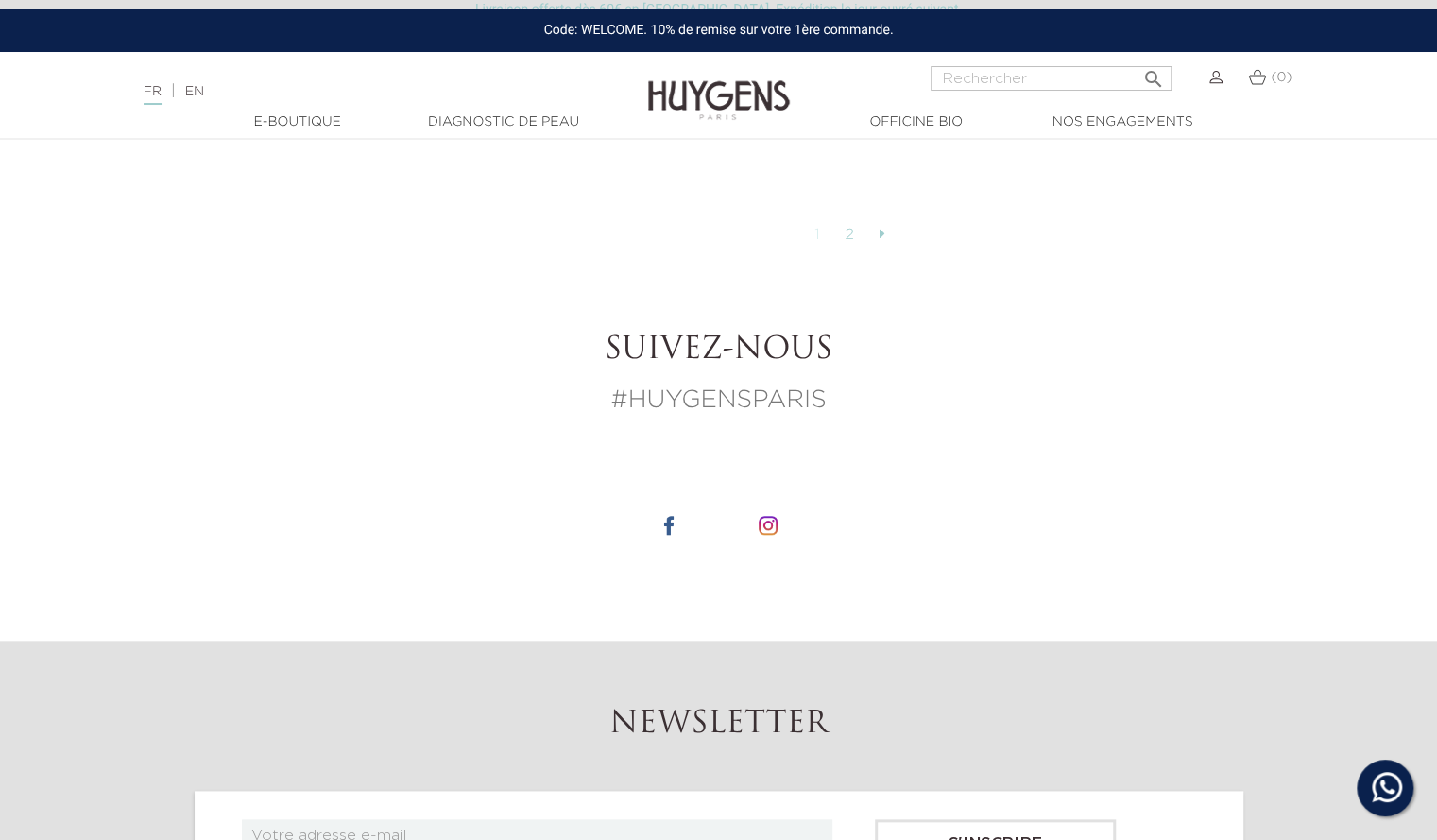
scroll to position [5110, 0]
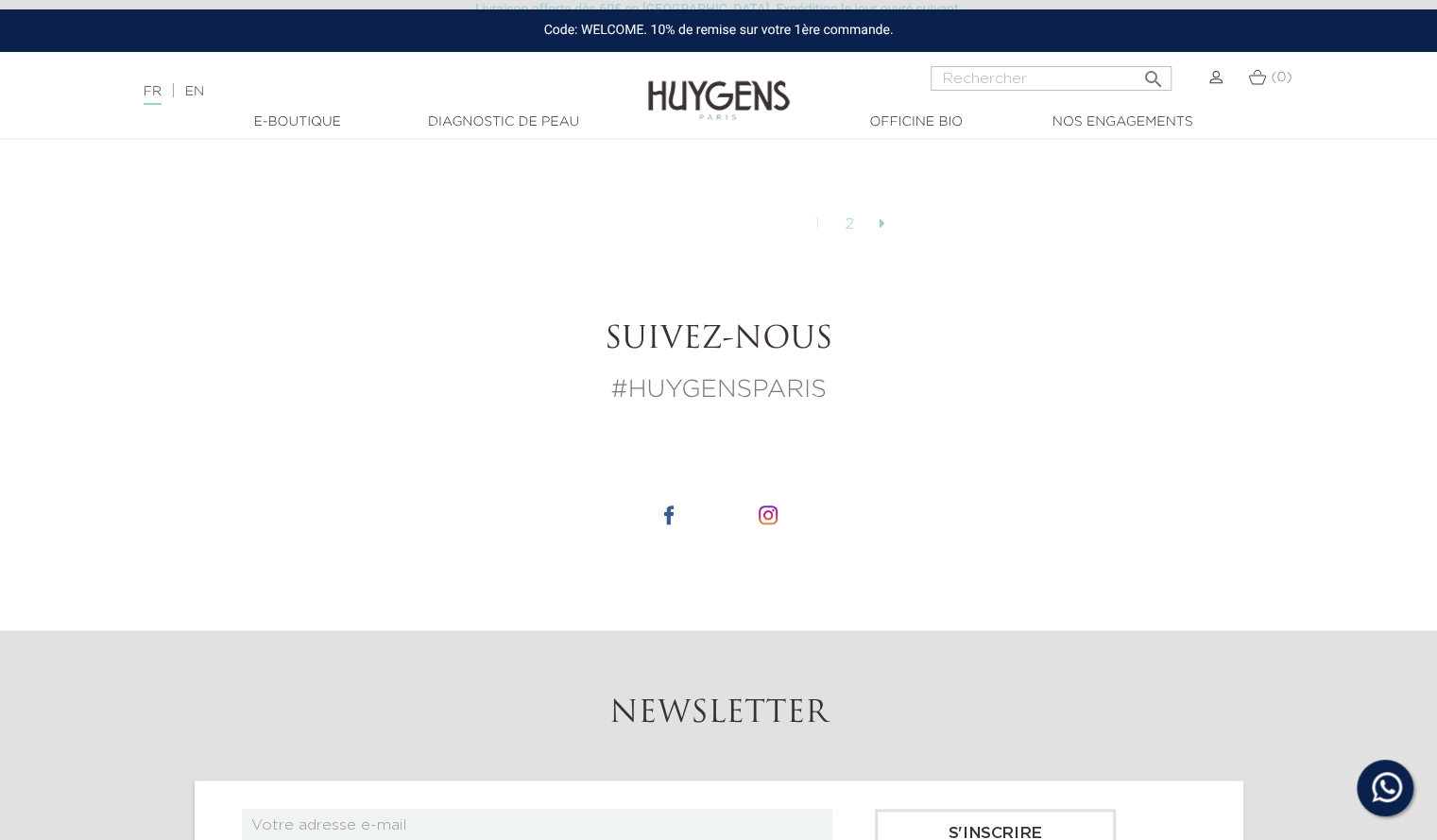
click at [862, 212] on link "2" at bounding box center [850, 224] width 30 height 32
click at [876, 212] on link at bounding box center [881, 224] width 25 height 32
